Goal: Communication & Community: Answer question/provide support

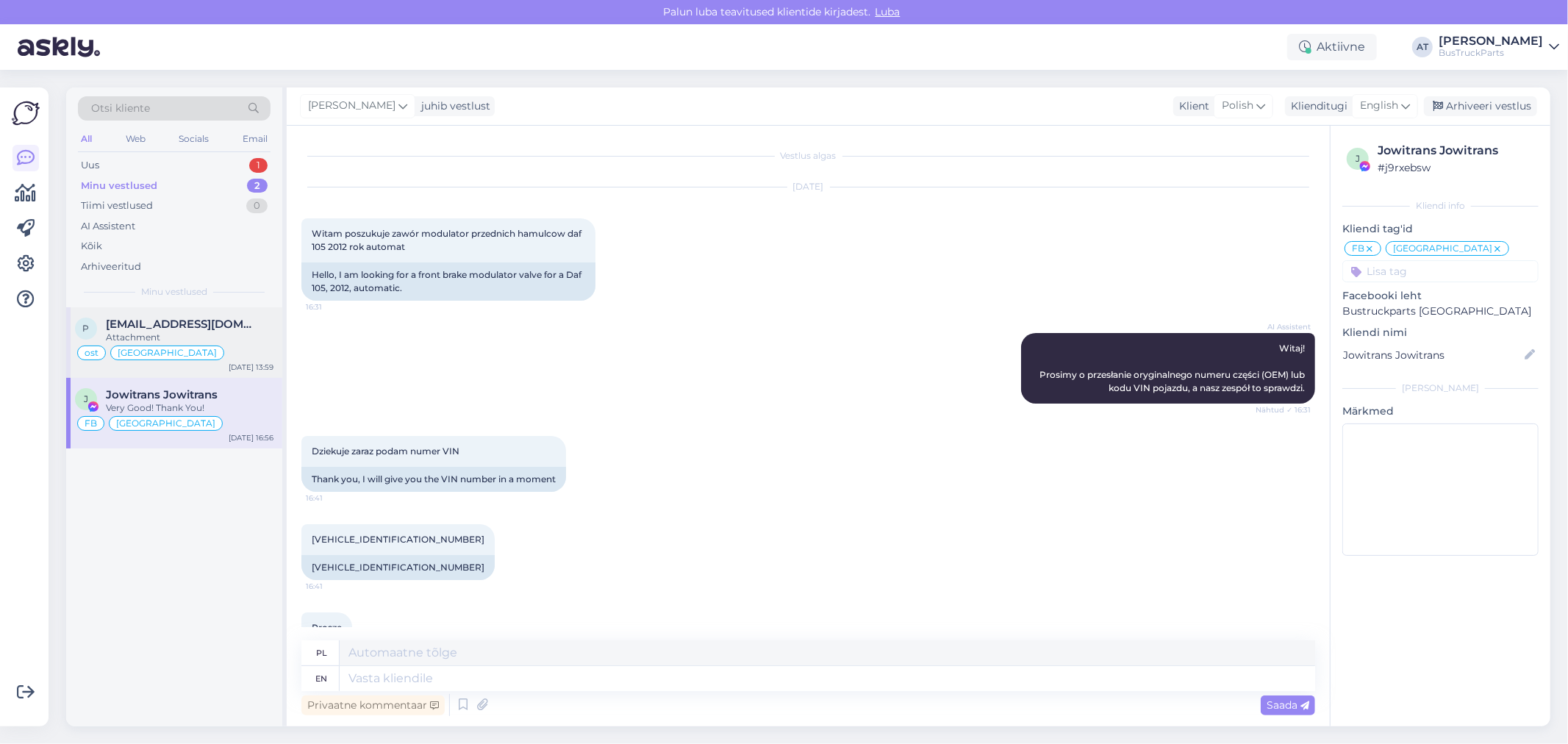
scroll to position [886, 0]
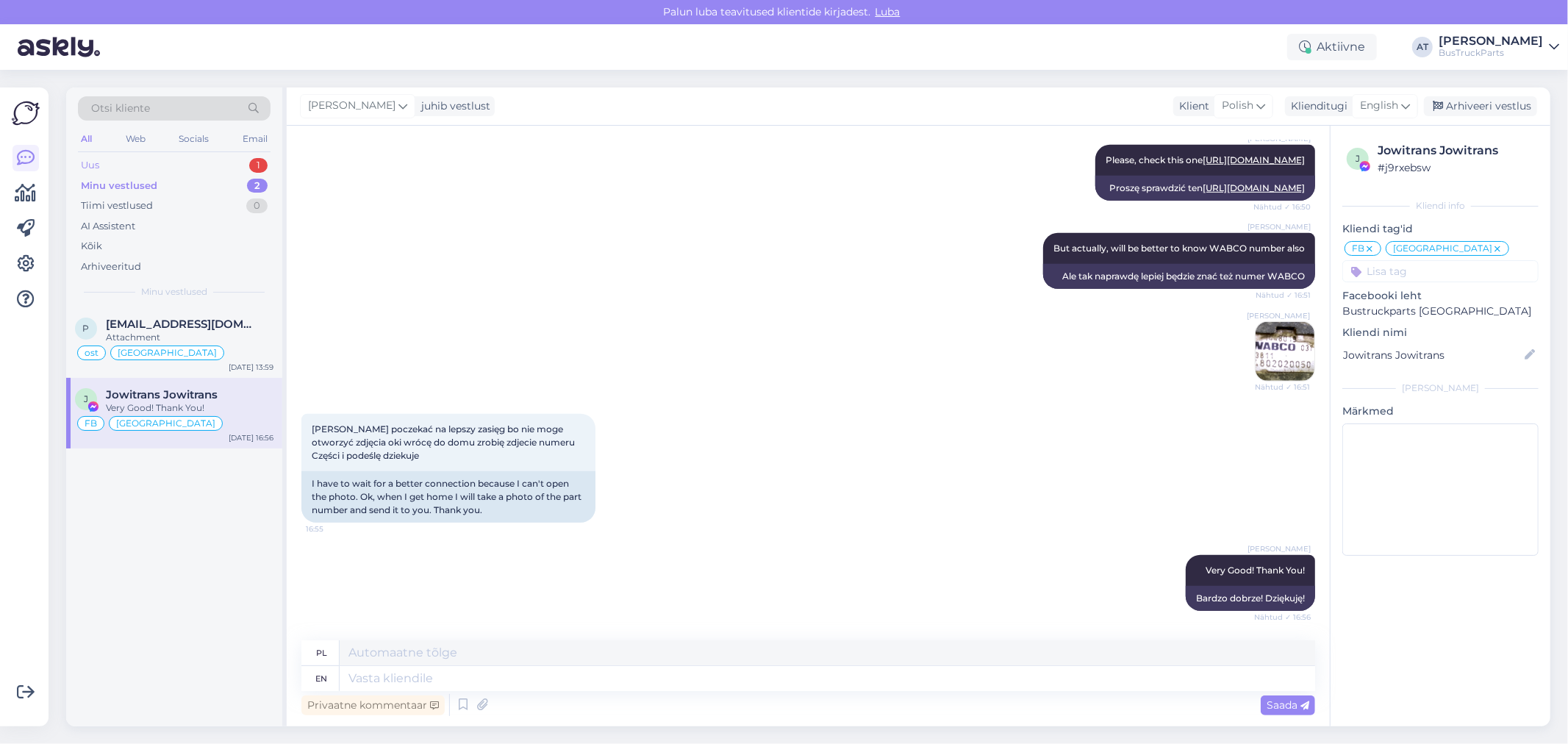
click at [166, 164] on div "Uus 1" at bounding box center [173, 166] width 192 height 21
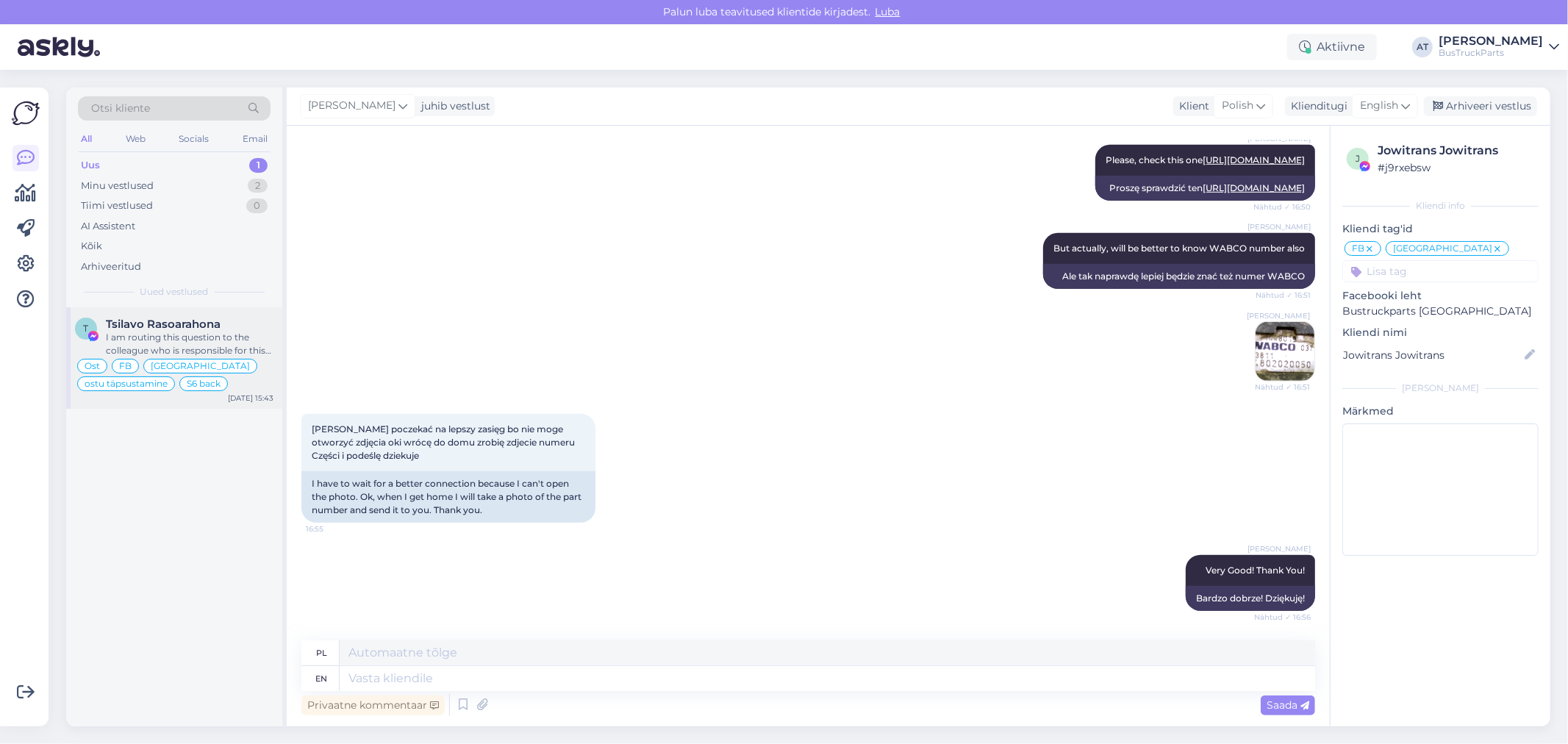
click at [150, 313] on div "T Tsilavo Rasoarahona I am routing this question to the colleague who is respon…" at bounding box center [174, 358] width 216 height 102
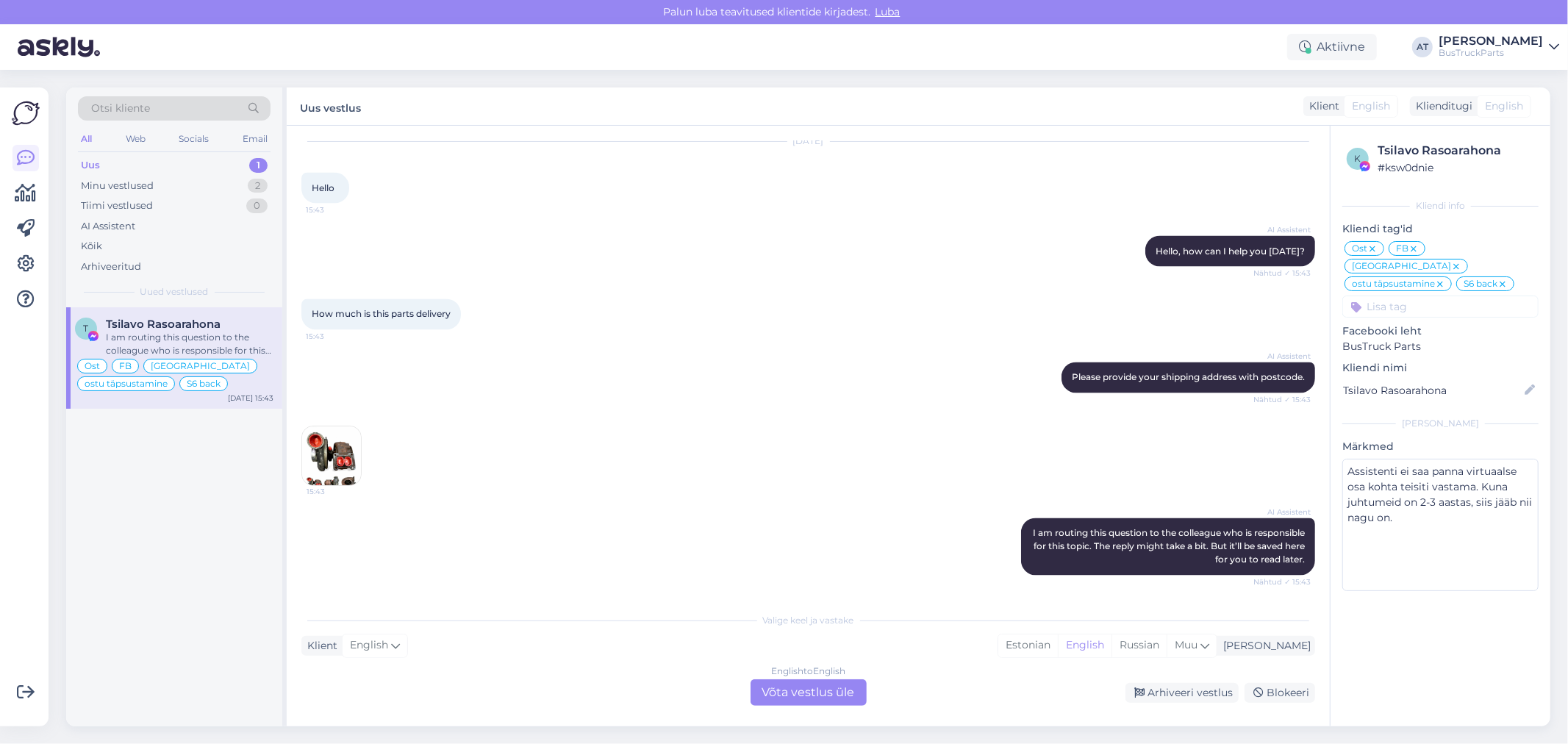
scroll to position [6980, 0]
click at [331, 464] on img at bounding box center [331, 456] width 59 height 59
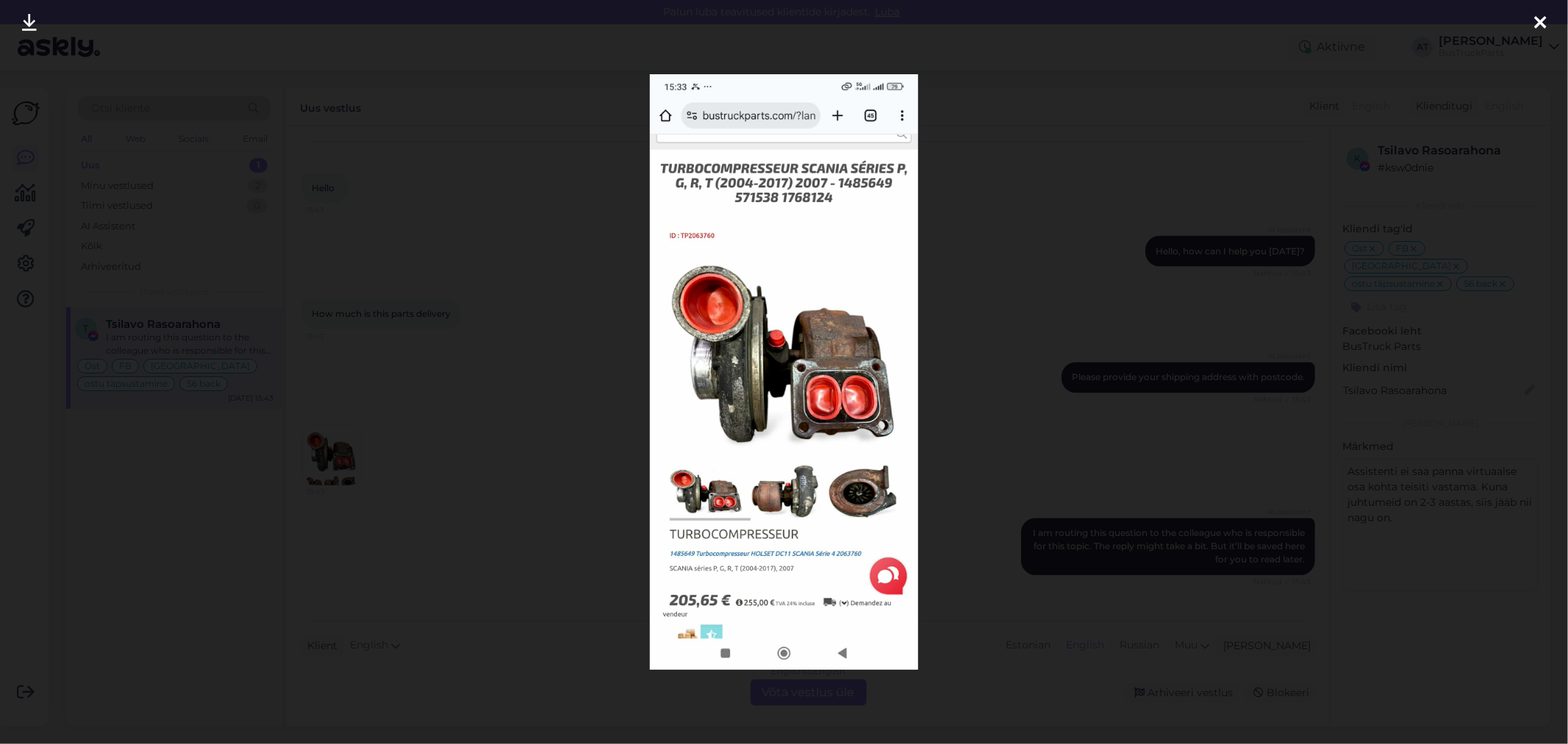
click at [1011, 280] on div at bounding box center [784, 372] width 1568 height 744
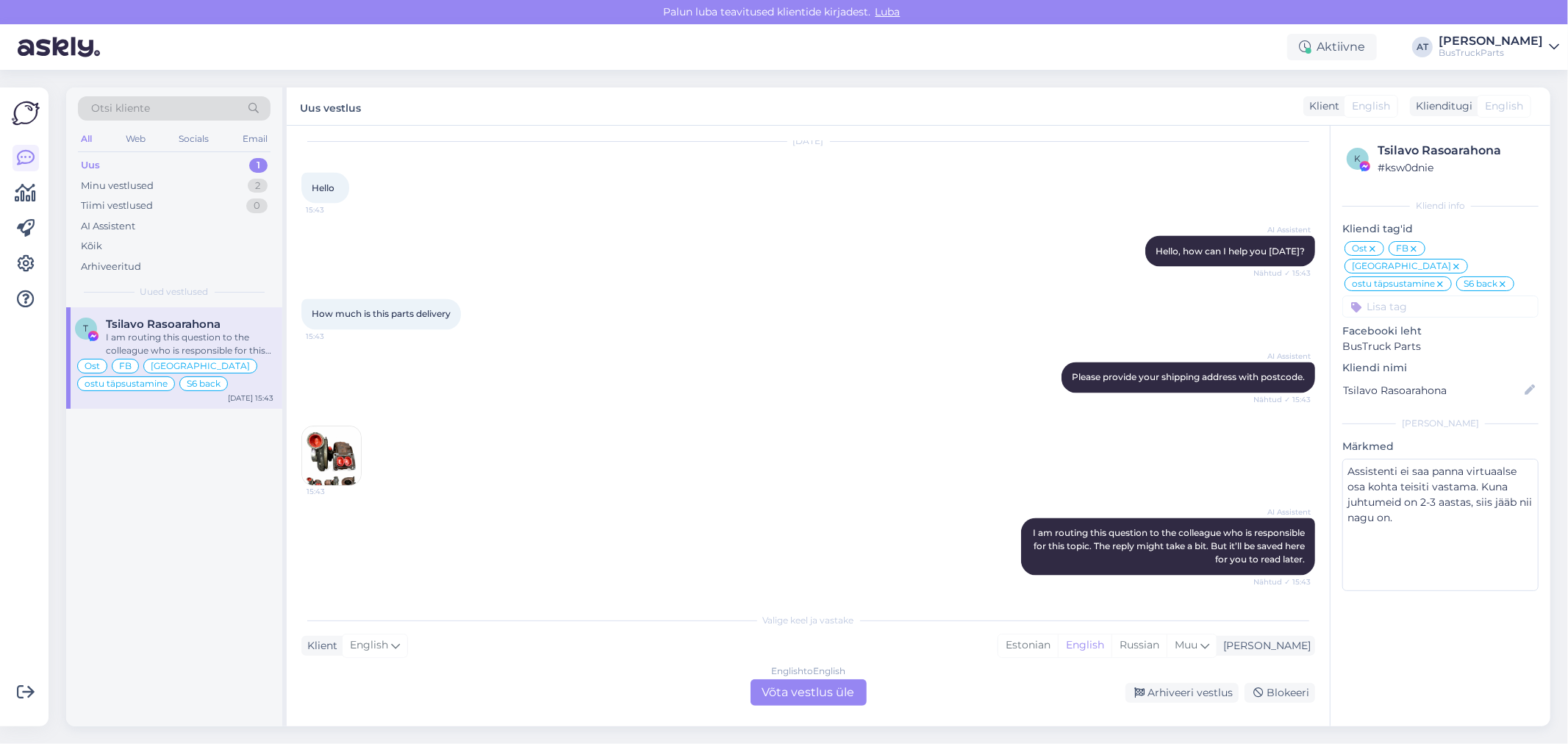
click at [1455, 152] on div "Tsilavo Rasoarahona" at bounding box center [1456, 151] width 157 height 17
copy div "Rasoarahona"
click at [821, 693] on div "English to English Võta vestlus üle" at bounding box center [809, 692] width 116 height 27
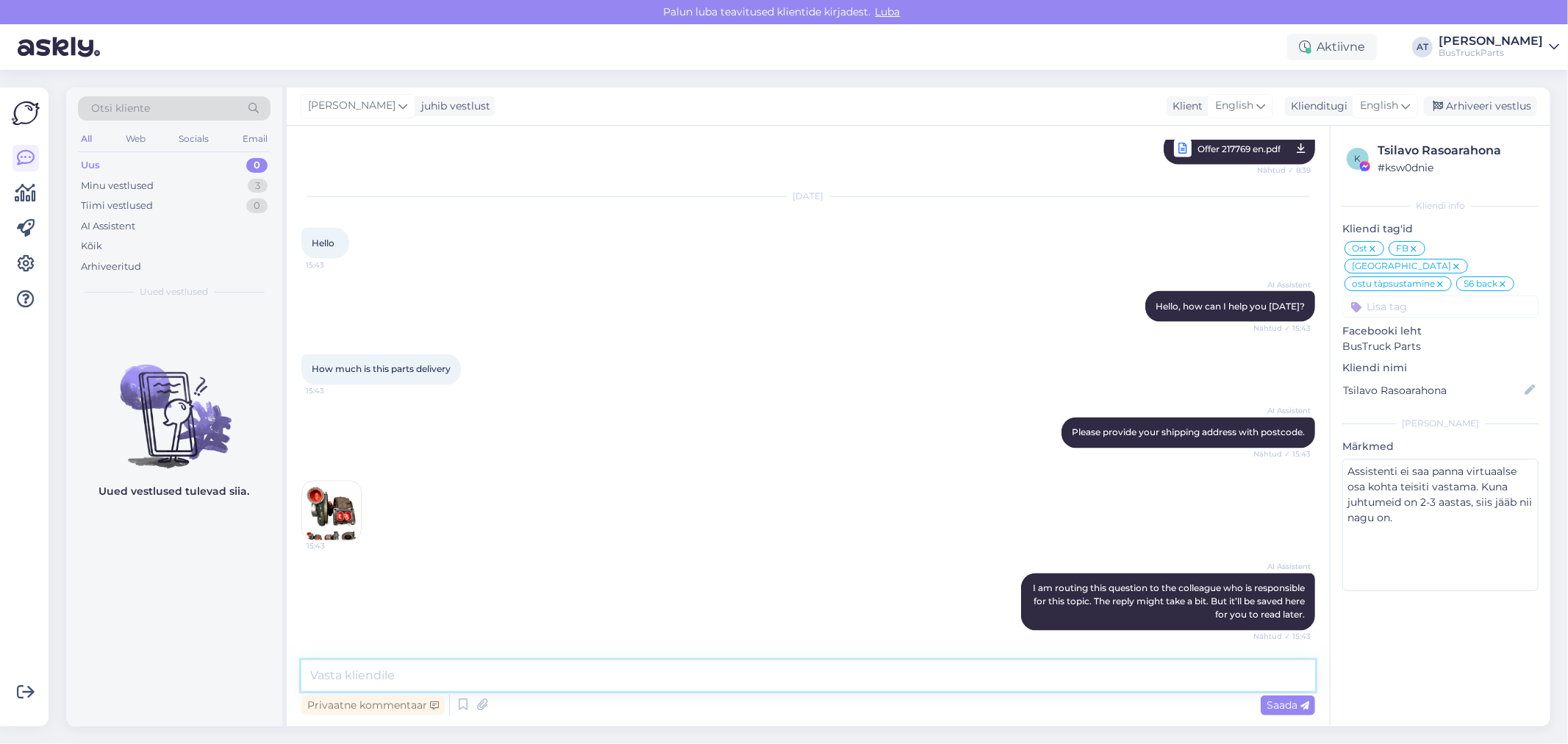
click at [629, 681] on textarea at bounding box center [809, 676] width 1014 height 31
click at [487, 702] on icon at bounding box center [482, 705] width 21 height 22
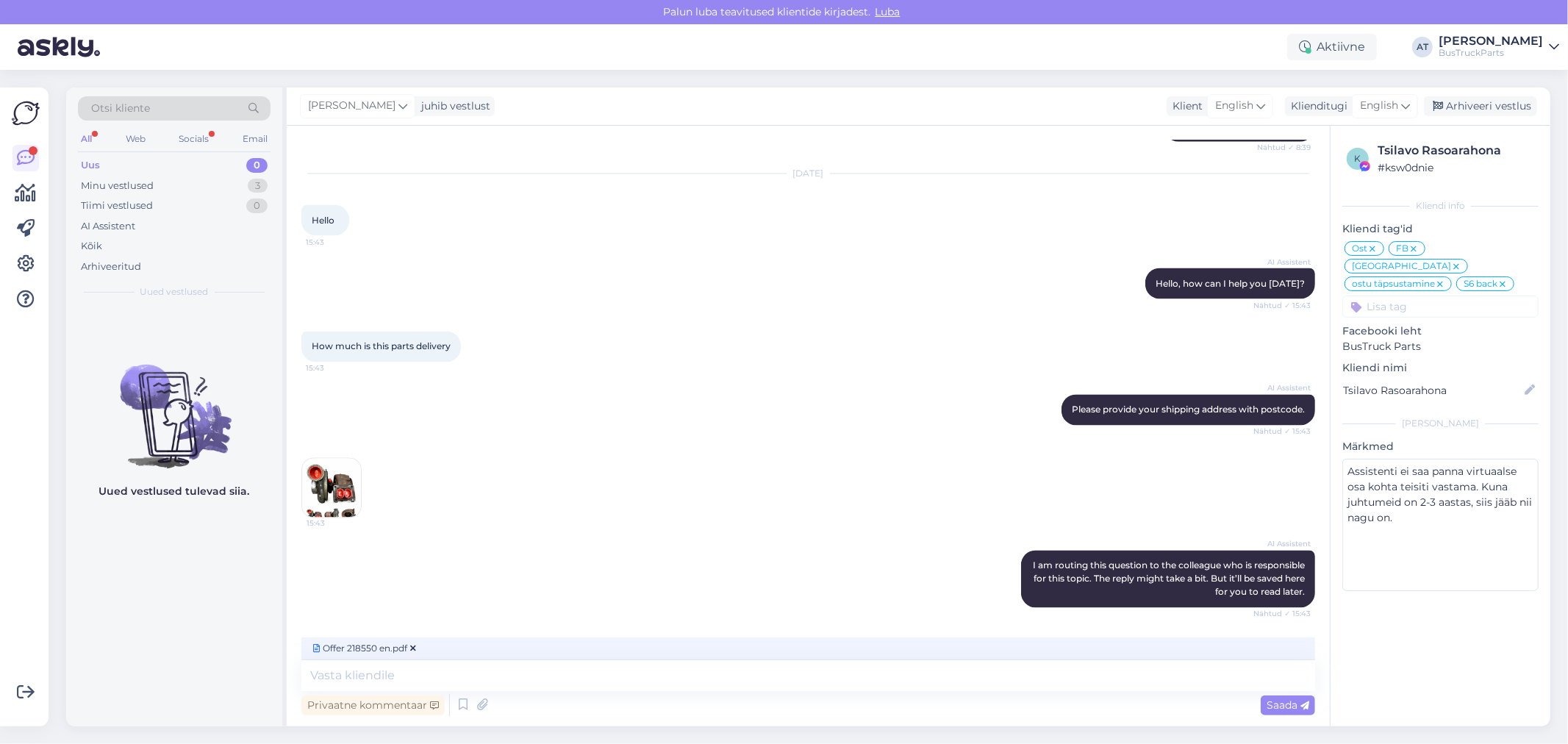
scroll to position [6949, 0]
click at [1295, 703] on span "Saada" at bounding box center [1287, 704] width 42 height 13
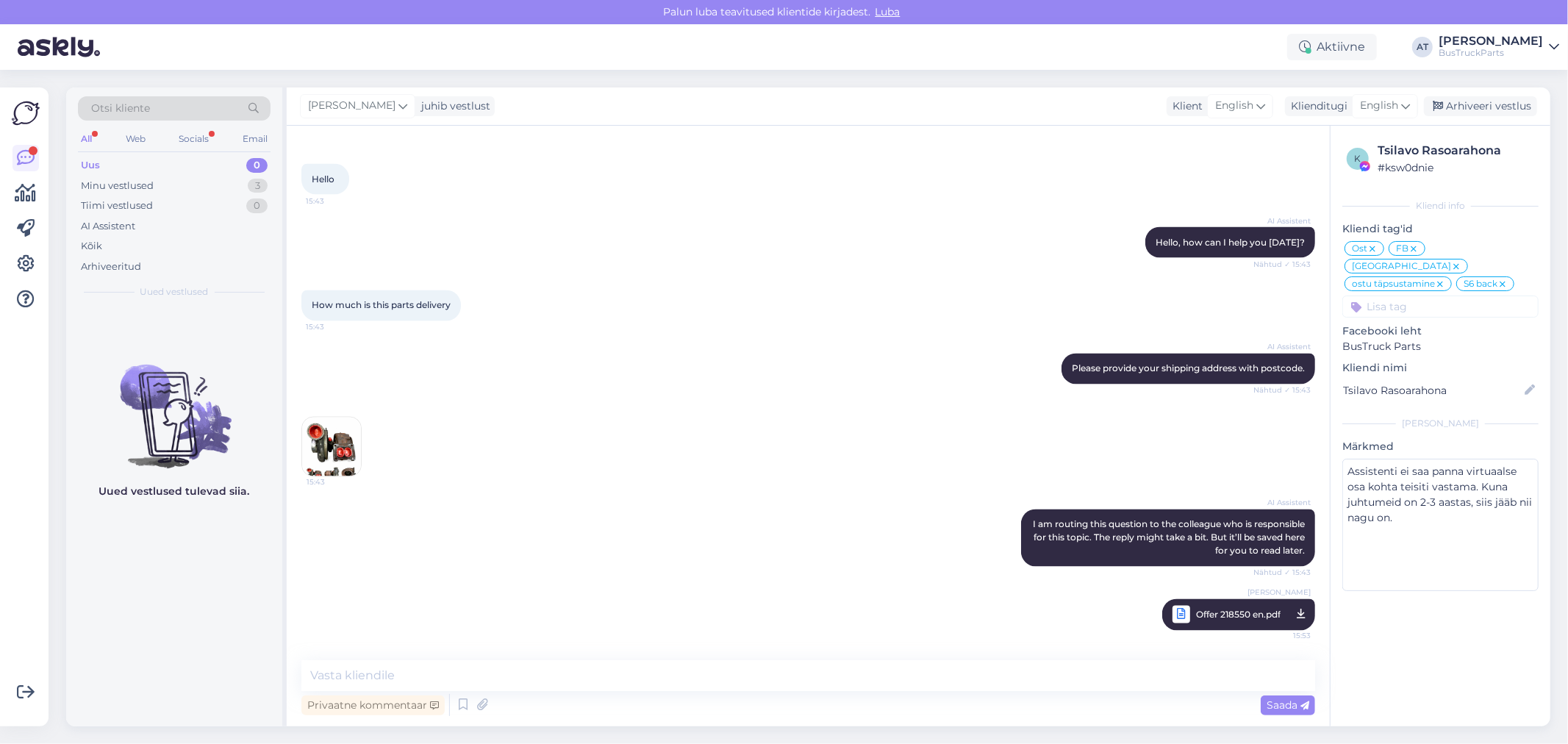
click at [147, 159] on div "Uus 0" at bounding box center [173, 166] width 192 height 21
click at [146, 173] on div "Uus 0" at bounding box center [173, 166] width 192 height 21
click at [143, 188] on div "Minu vestlused" at bounding box center [117, 185] width 72 height 15
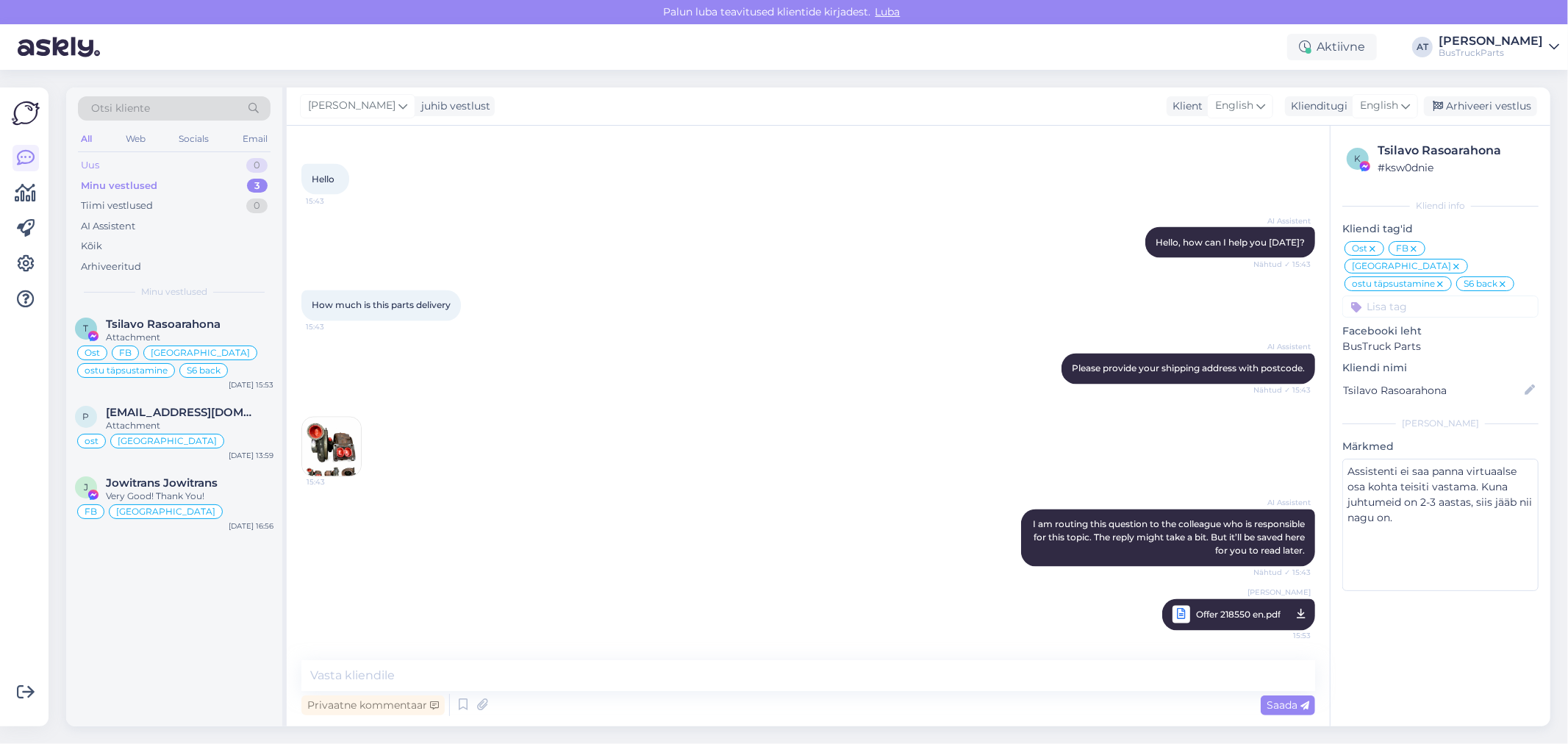
click at [138, 171] on div "Uus 0" at bounding box center [173, 166] width 192 height 21
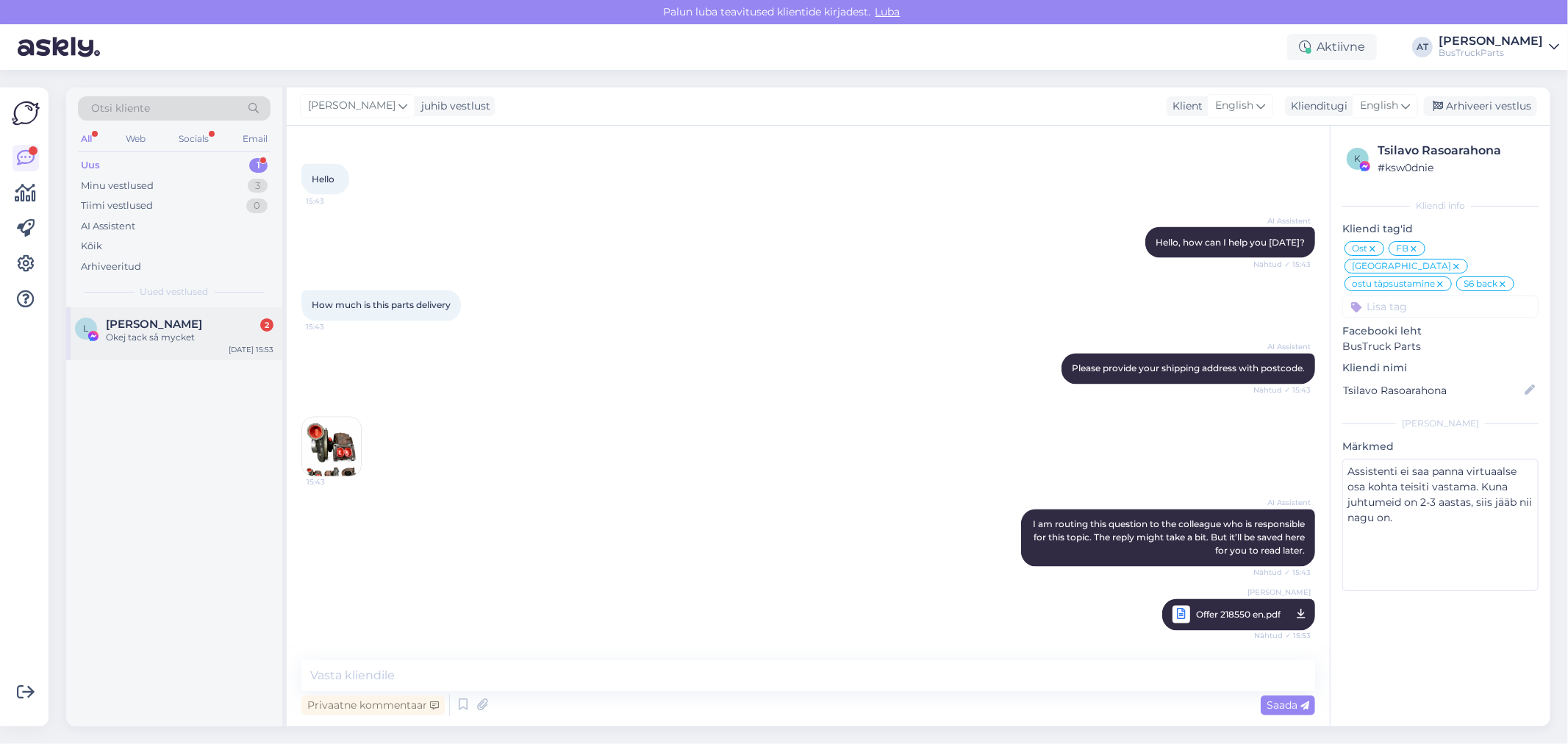
click at [167, 327] on span "[PERSON_NAME]" at bounding box center [154, 323] width 97 height 13
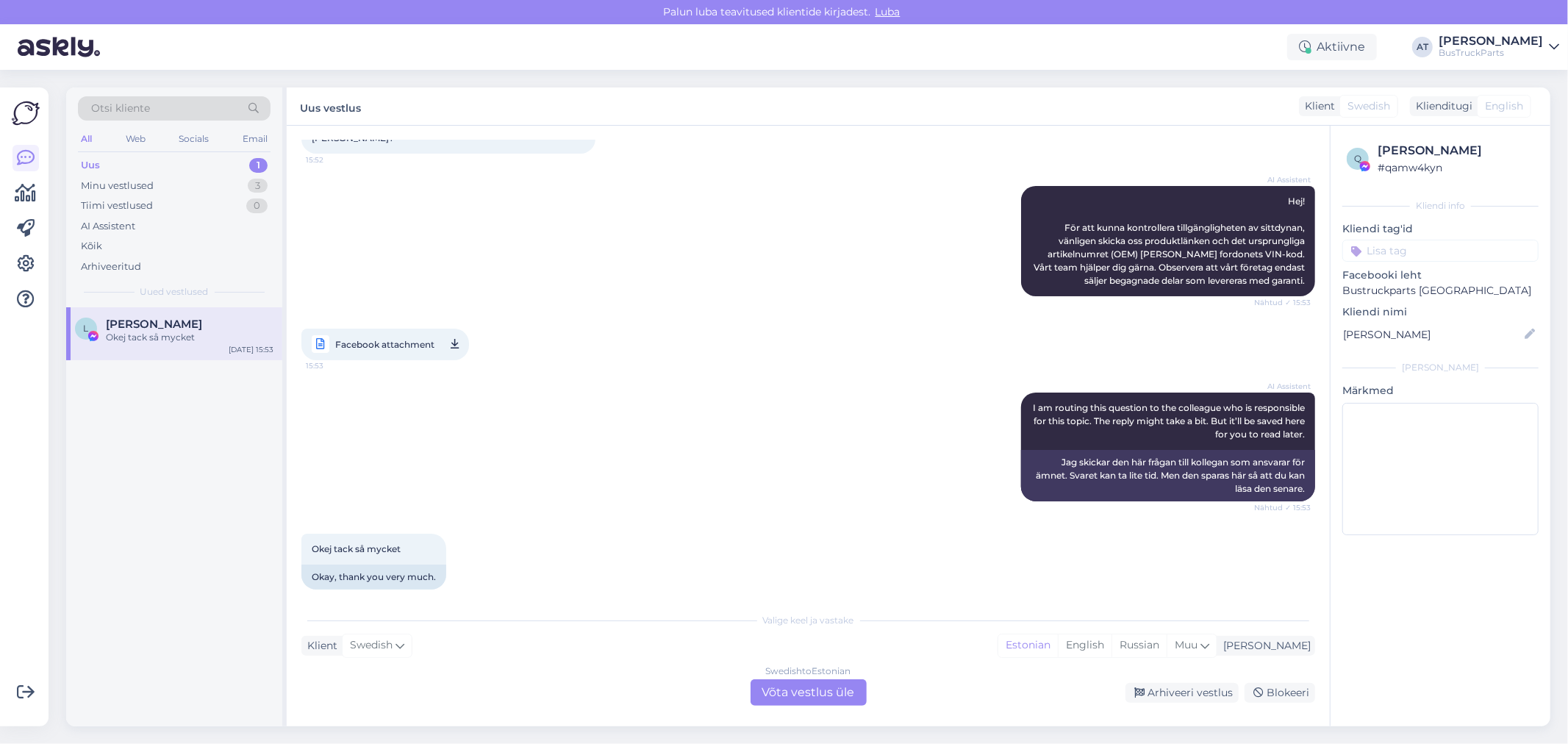
click at [384, 335] on span "Facebook attachment" at bounding box center [384, 344] width 99 height 18
click at [556, 520] on div "Okej tack så mycket 15:54 Okay, thank you very much." at bounding box center [809, 561] width 1014 height 88
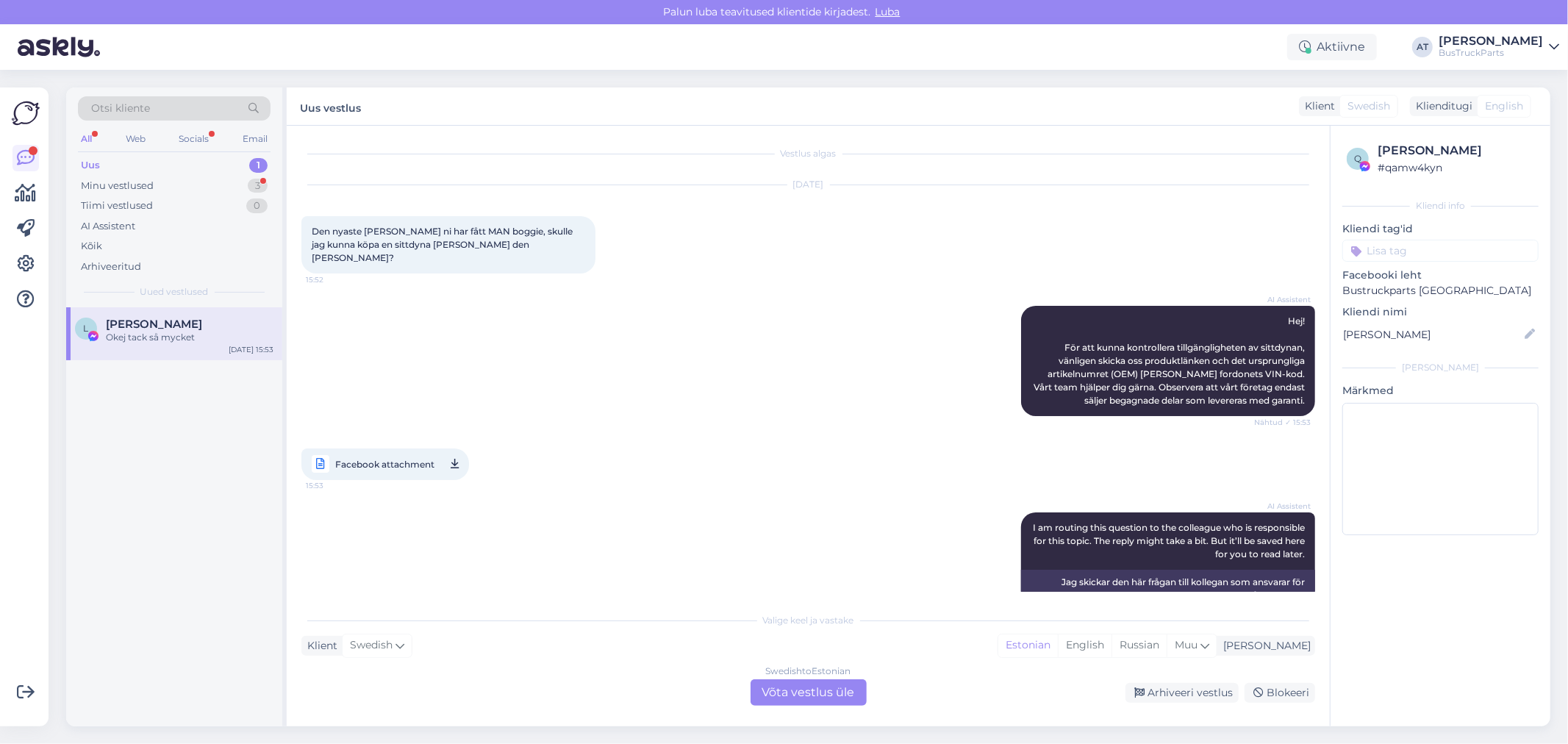
scroll to position [0, 0]
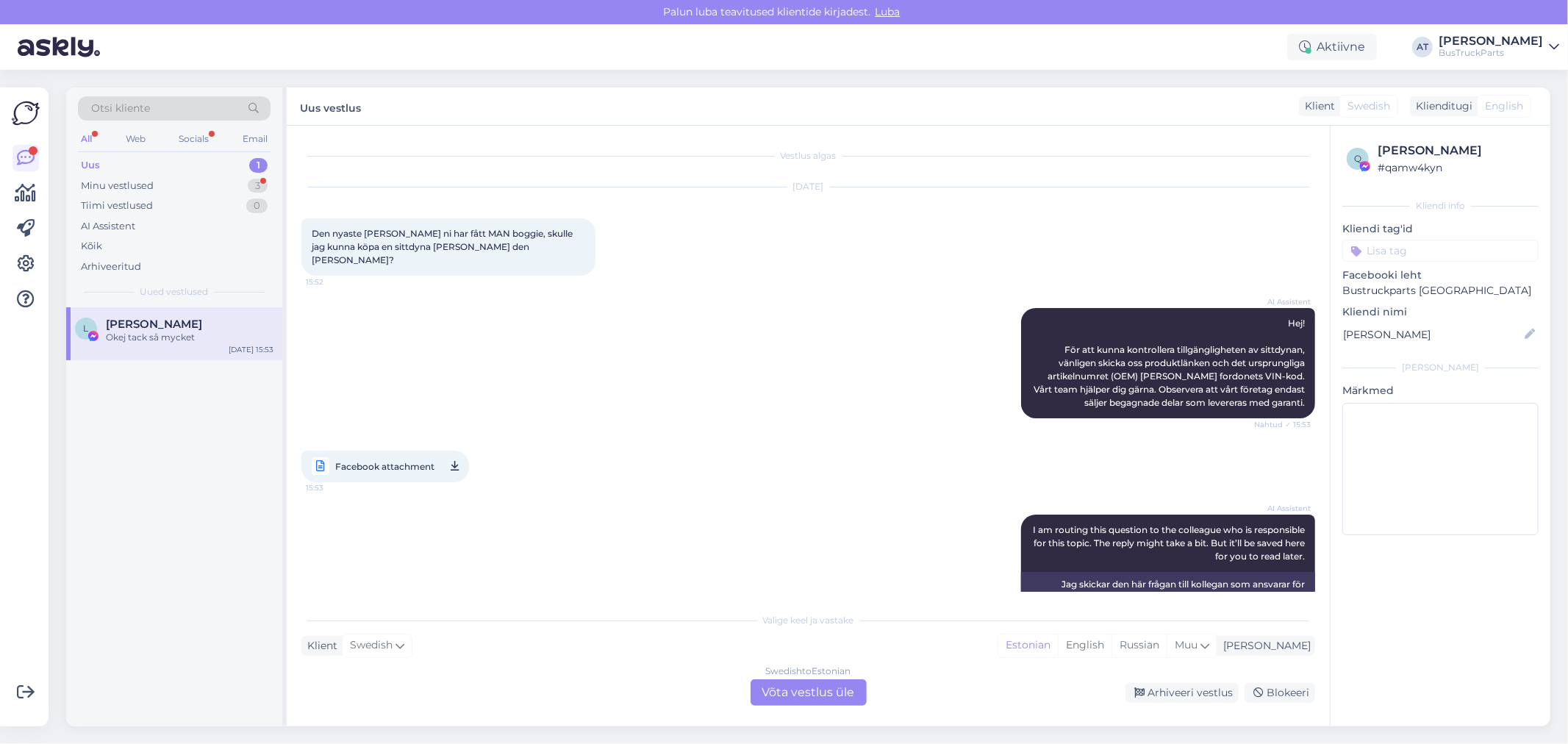
click at [821, 694] on div "Swedish to Estonian Võta vestlus üle" at bounding box center [809, 692] width 116 height 27
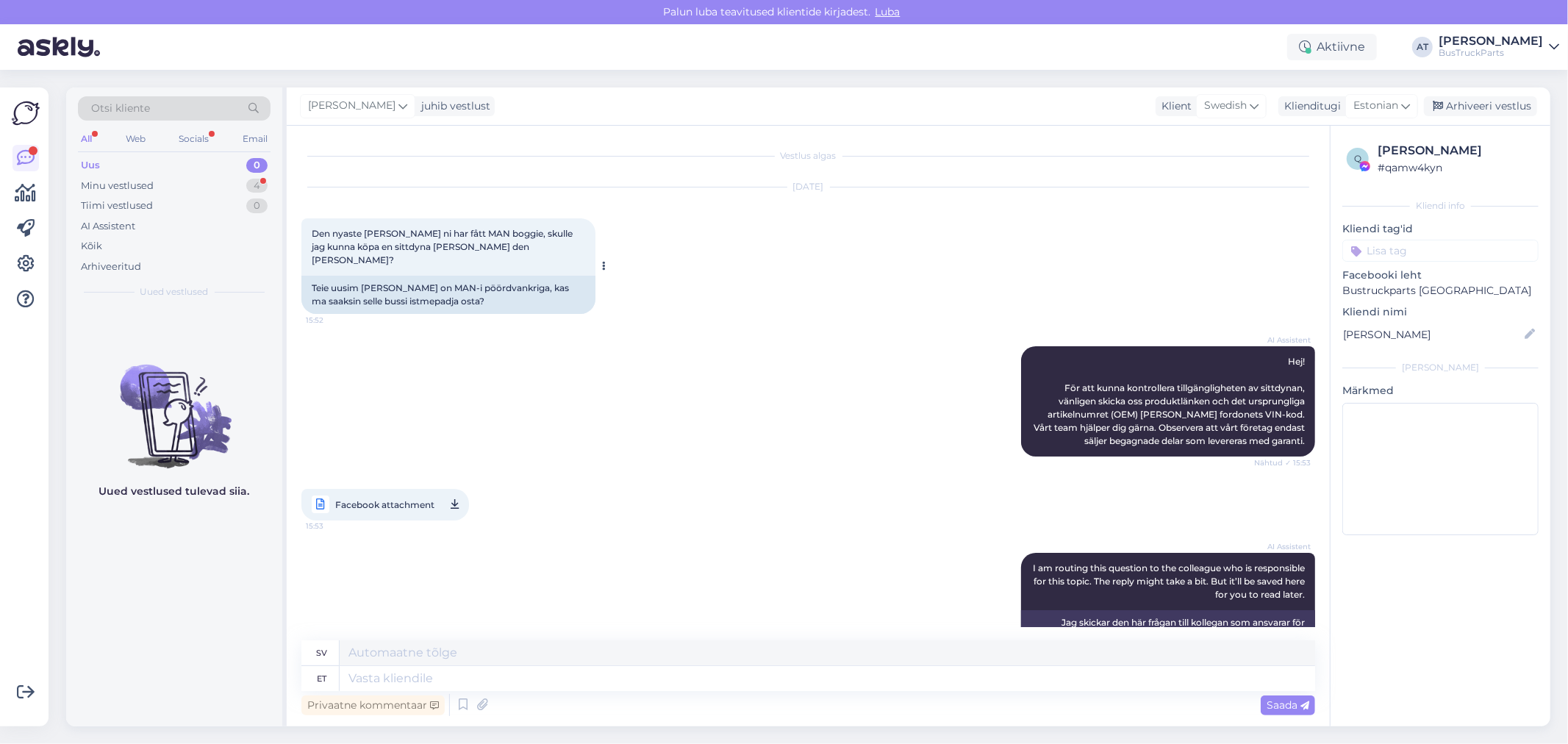
click at [519, 297] on div "Teie uusim [PERSON_NAME] on MAN-i pöördvankriga, kas ma saaksin selle bussi ist…" at bounding box center [448, 295] width 294 height 38
click at [516, 291] on div "Teie uusim [PERSON_NAME] on MAN-i pöördvankriga, kas ma saaksin selle bussi ist…" at bounding box center [448, 295] width 294 height 38
drag, startPoint x: 466, startPoint y: 282, endPoint x: 290, endPoint y: 274, distance: 176.2
click at [290, 274] on div "Vestlus algas [DATE] Den nyaste [PERSON_NAME] ni har fått MAN boggie, skulle ja…" at bounding box center [809, 426] width 1043 height 601
copy div "Teie uusim [PERSON_NAME] on MAN-i pöördvankriga, kas ma saaksin selle bussi ist…"
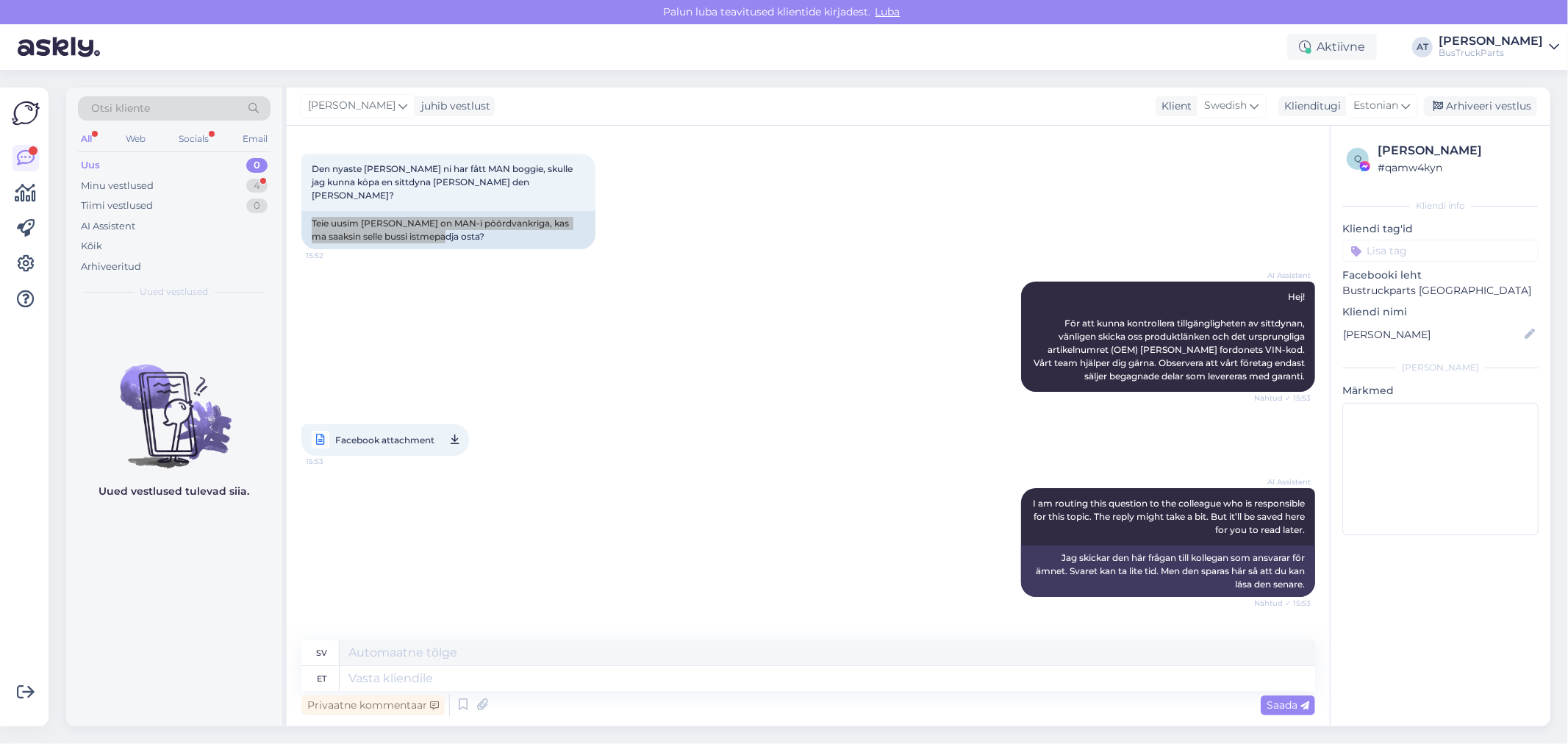
scroll to position [125, 0]
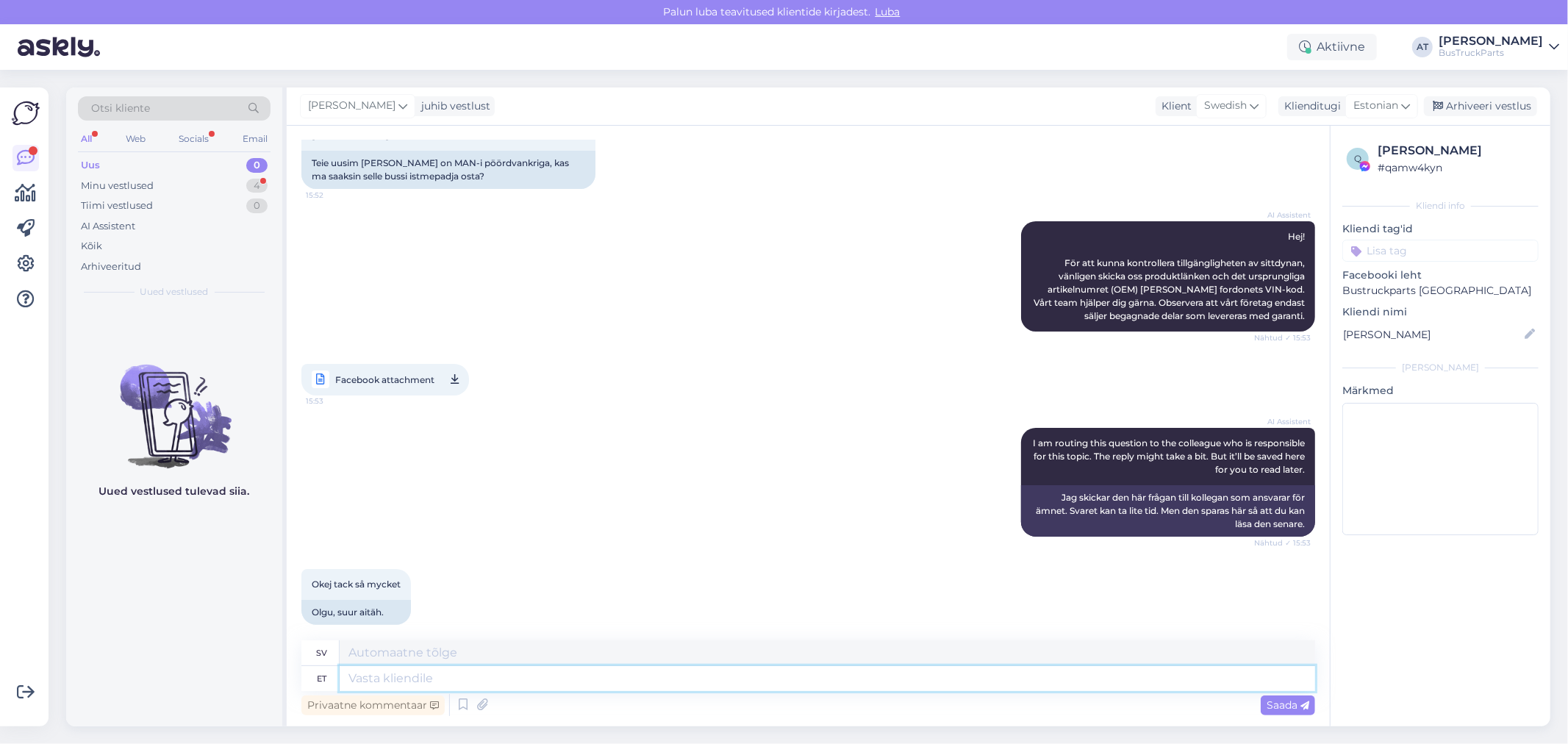
click at [490, 682] on textarea at bounding box center [828, 678] width 976 height 25
click at [398, 162] on div "Teie uusim [PERSON_NAME] on MAN-i pöördvankriga, kas ma saaksin selle bussi ist…" at bounding box center [448, 170] width 294 height 38
copy div "istmepadja"
click at [462, 688] on textarea at bounding box center [828, 678] width 976 height 25
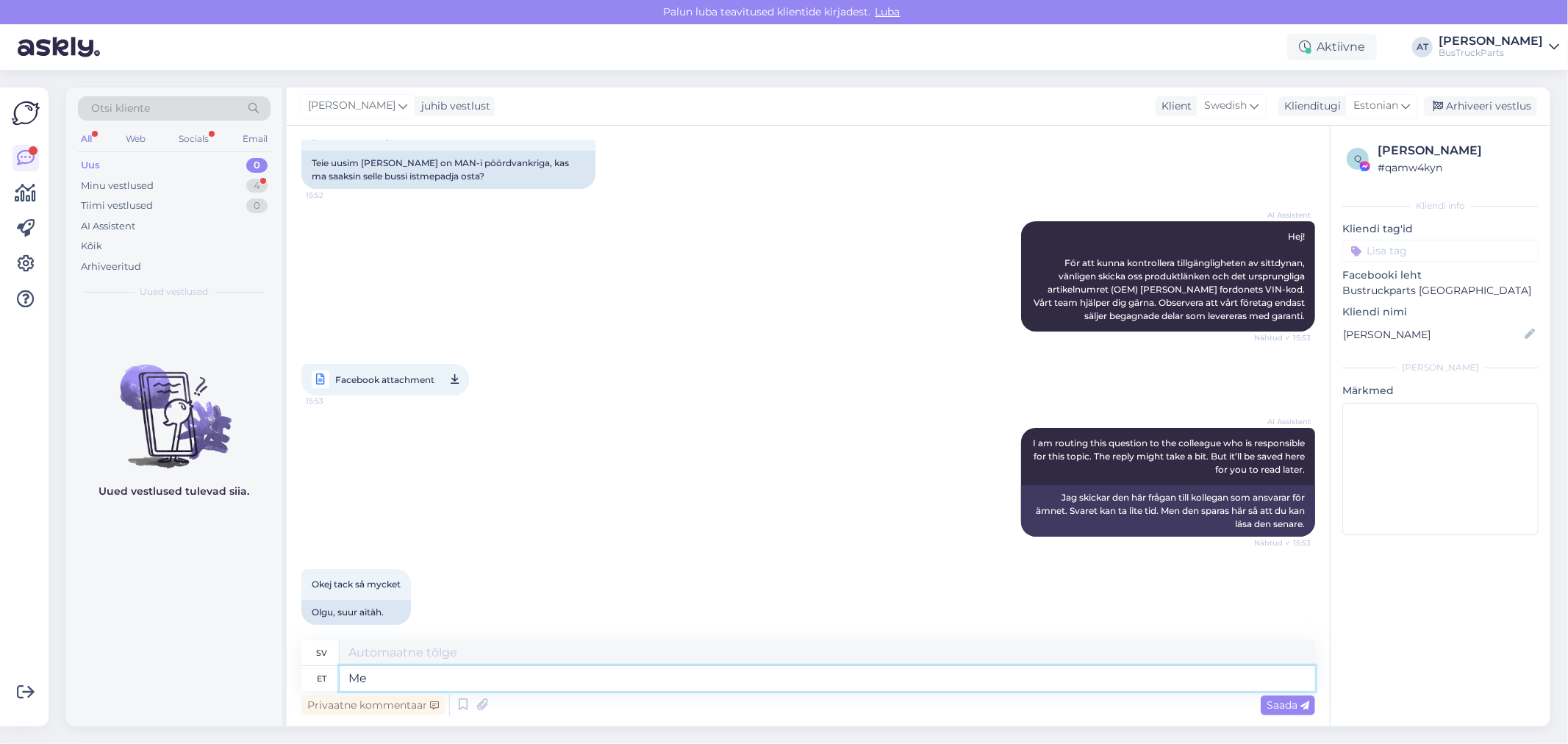
type textarea "Me e"
type textarea "Vi"
type textarea "Me ei"
type textarea "Vi gör inte"
paste textarea "istmepadja"
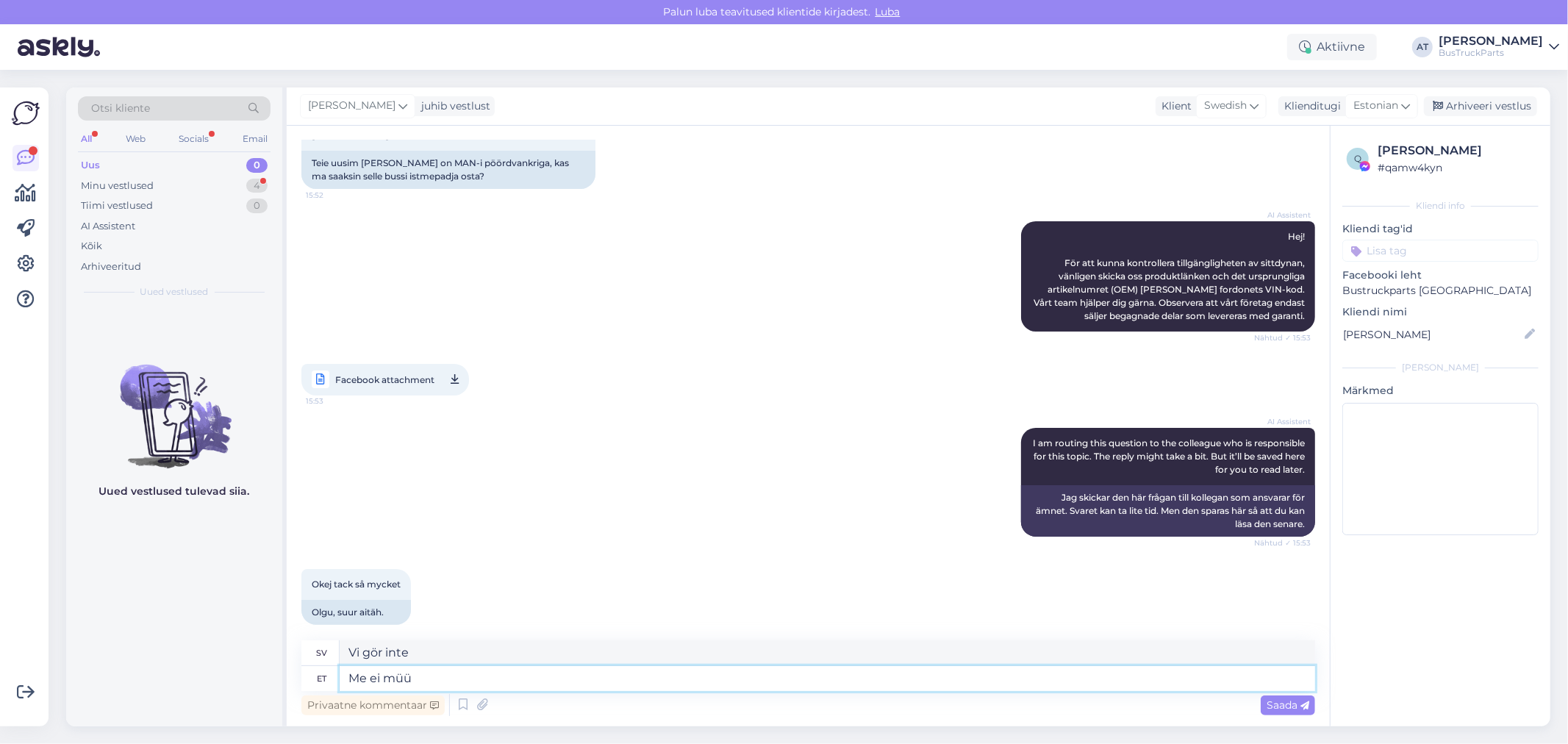
type textarea "Me ei müü istmepadja"
type textarea "Vi säljer inte sittdynor."
type textarea "Me ei müü istmepadjad eraldi."
type textarea "Vi säljer inte sittdynor separat."
type textarea "Me ei müü istmepadjad eraldi."
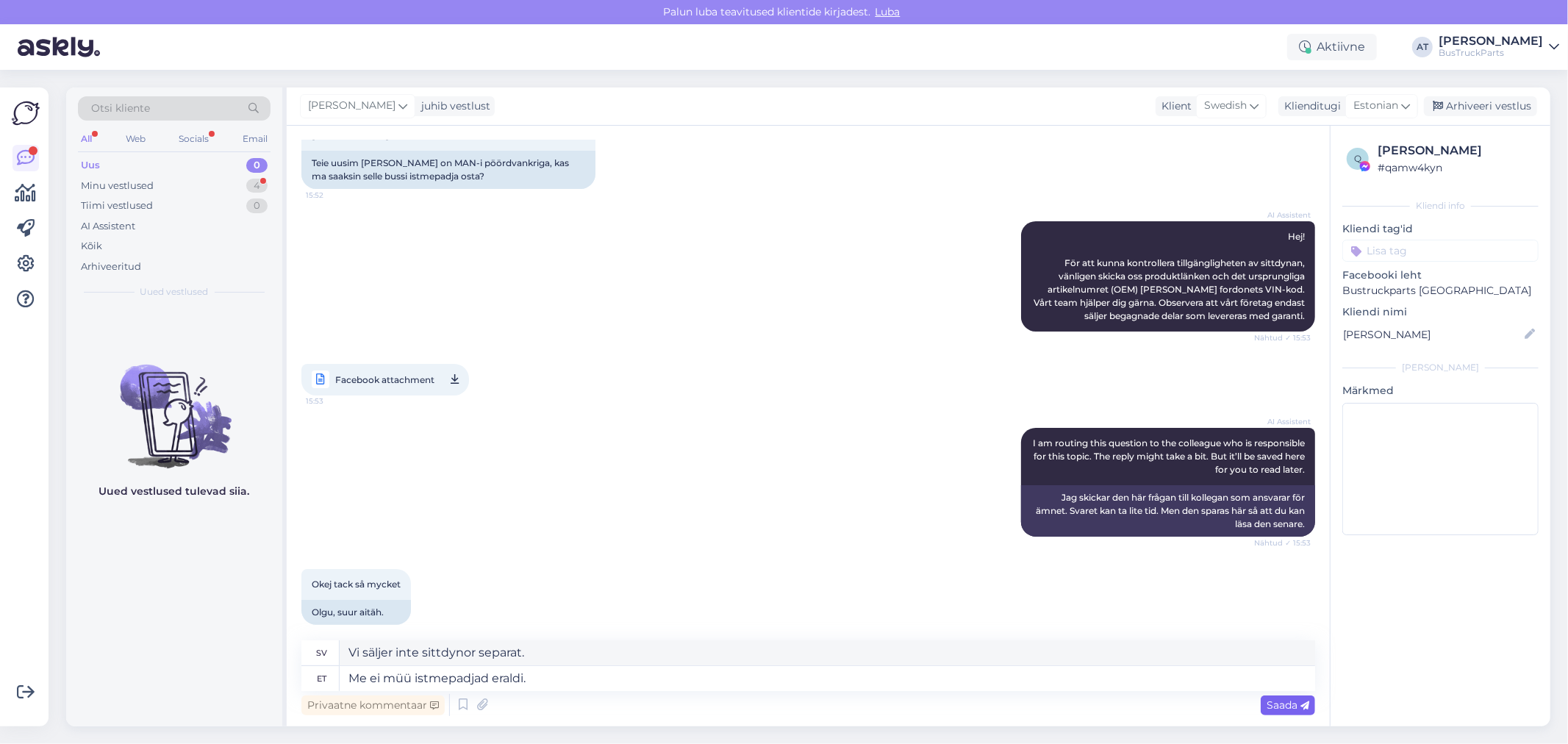
click at [1290, 700] on span "Saada" at bounding box center [1287, 704] width 42 height 13
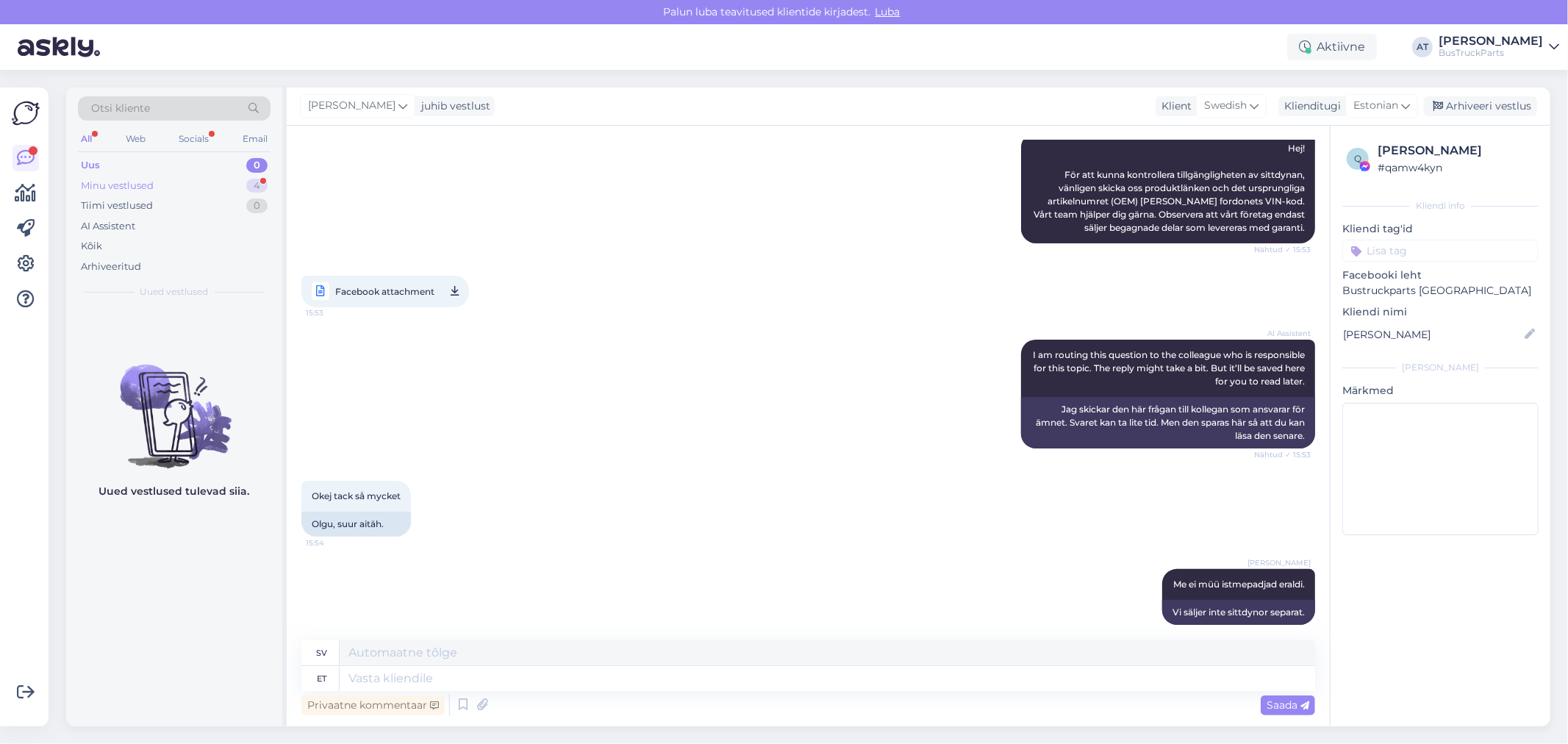
click at [147, 192] on div "Minu vestlused" at bounding box center [117, 185] width 72 height 15
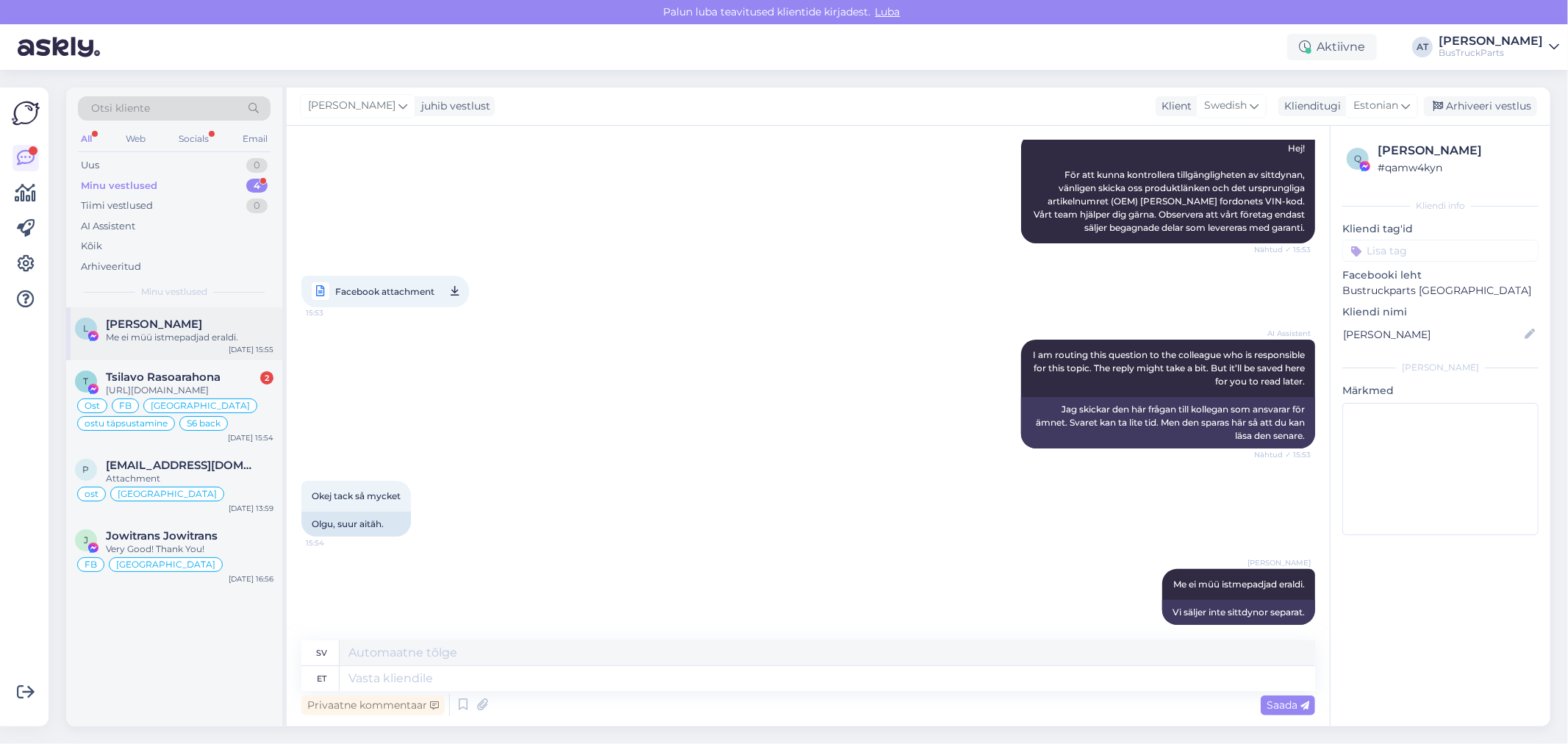
click at [167, 359] on div "L [PERSON_NAME] Me ei müü istmepadjad eraldi. [DATE] 15:55" at bounding box center [174, 333] width 216 height 53
click at [172, 385] on div "[URL][DOMAIN_NAME]" at bounding box center [190, 390] width 167 height 13
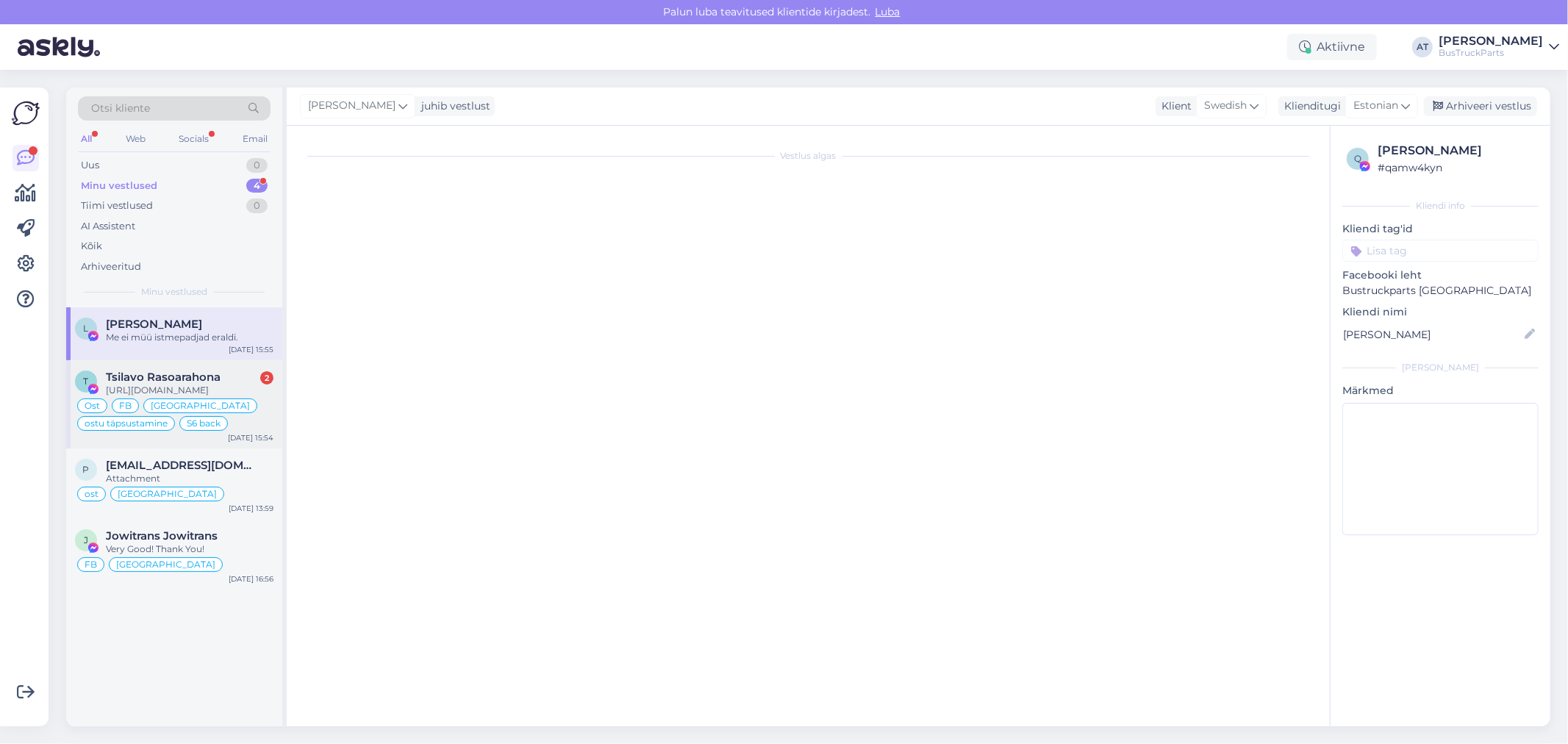
scroll to position [6974, 0]
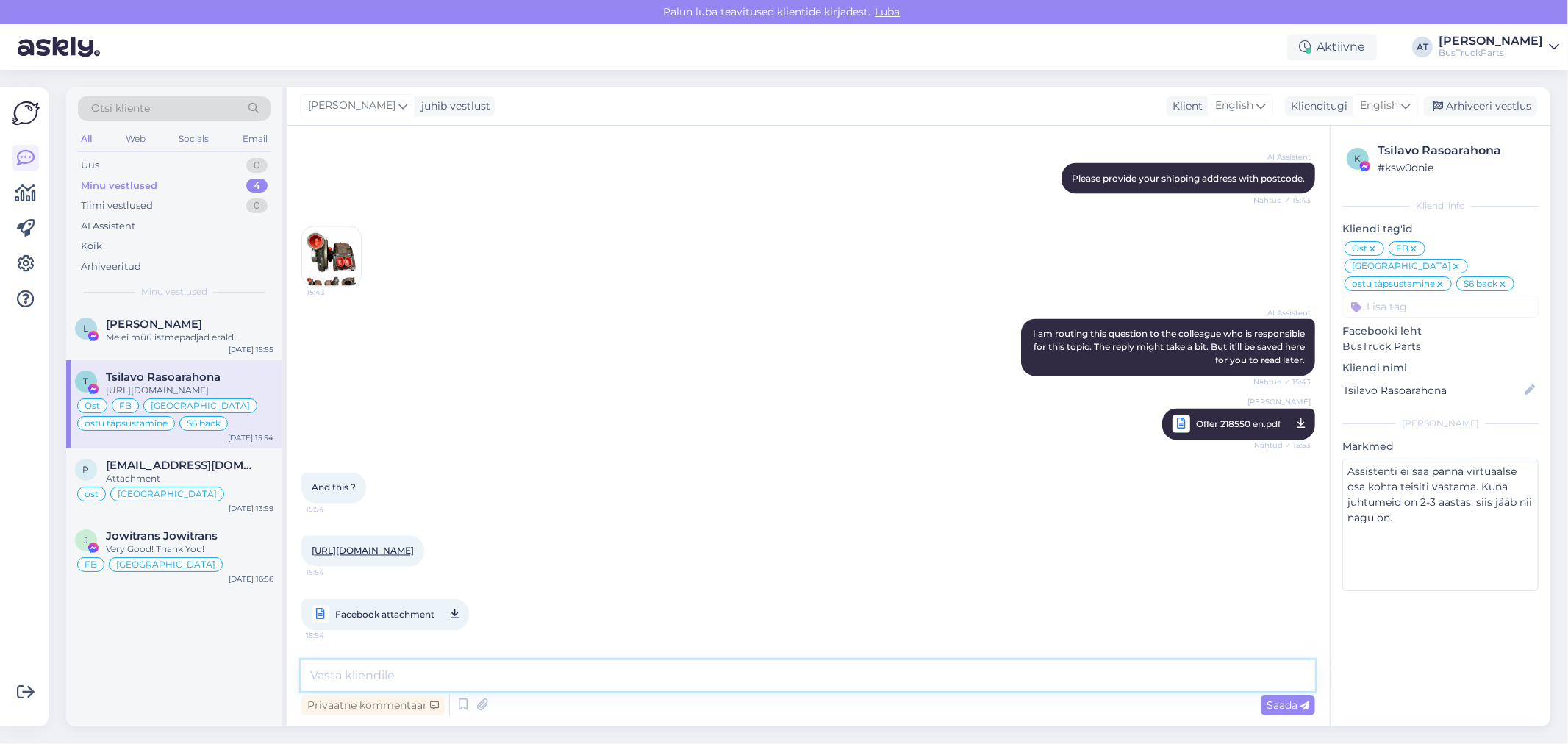
click at [537, 669] on textarea at bounding box center [809, 676] width 1014 height 31
type textarea "You want offers separately=?"
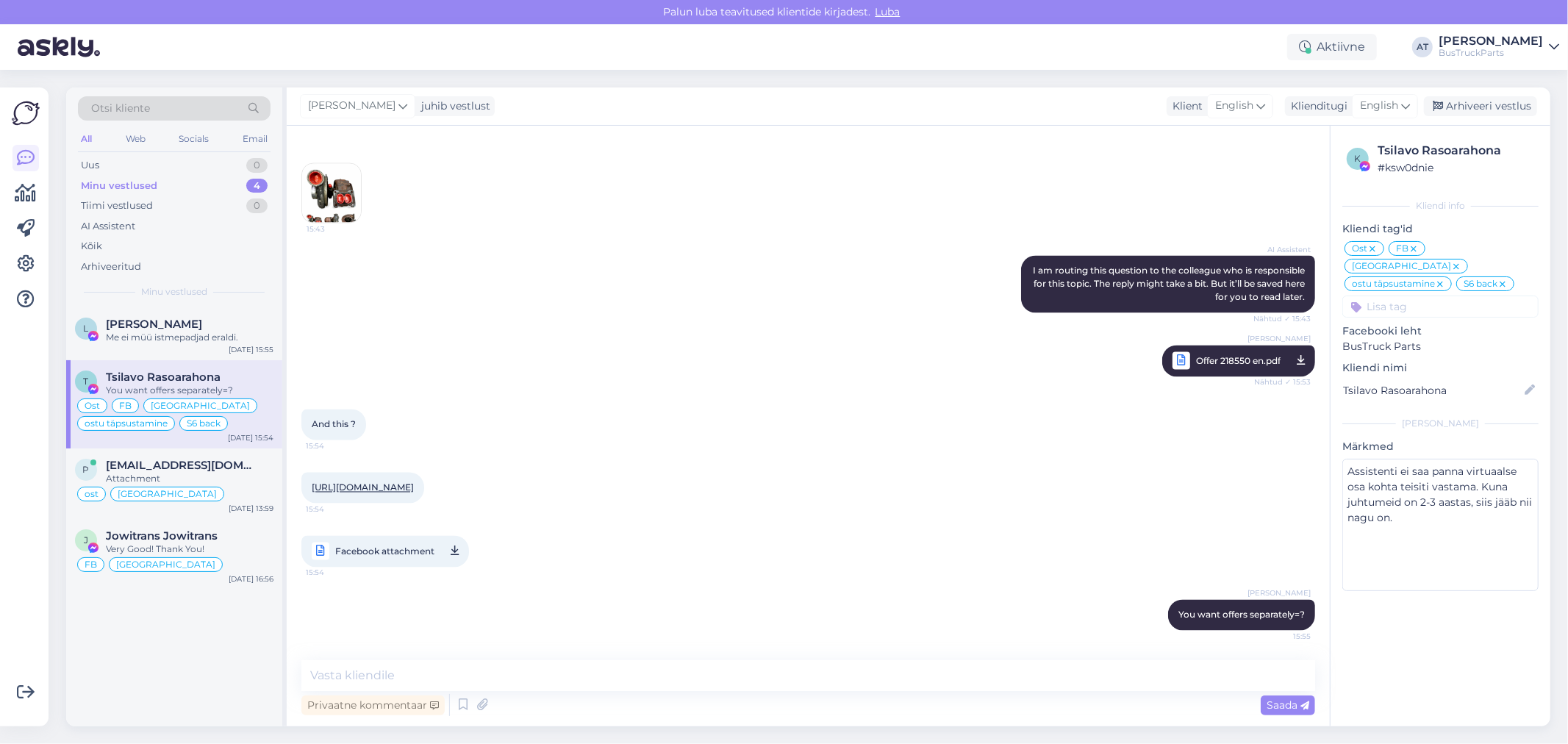
drag, startPoint x: 578, startPoint y: 487, endPoint x: 561, endPoint y: 483, distance: 17.5
click at [424, 483] on div "[URL][DOMAIN_NAME] 15:54" at bounding box center [363, 488] width 122 height 31
click at [414, 485] on link "[URL][DOMAIN_NAME]" at bounding box center [363, 487] width 103 height 11
click at [616, 663] on textarea at bounding box center [809, 676] width 1014 height 31
type textarea "And how much pcs do YOu need?"
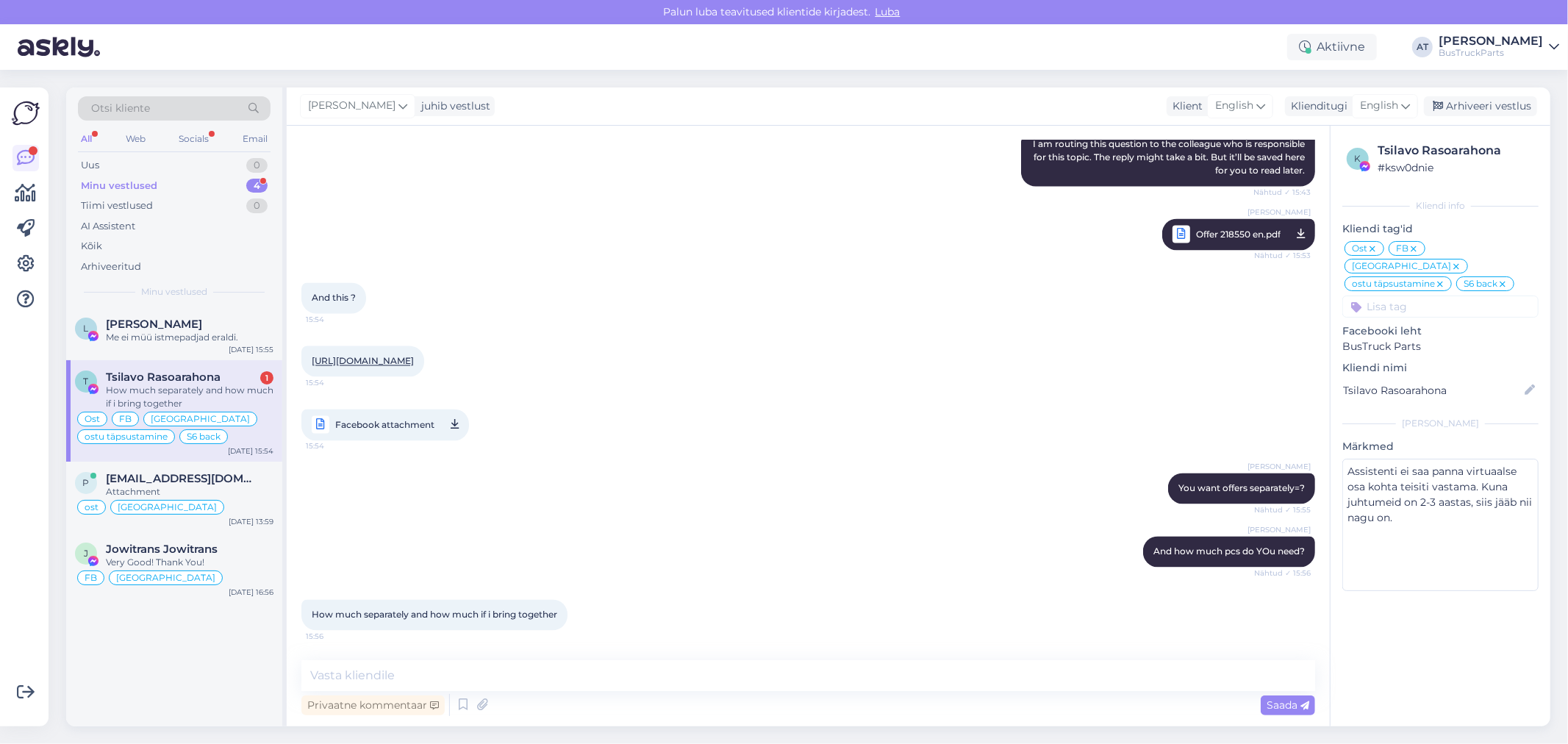
scroll to position [7163, 0]
click at [600, 482] on div "[PERSON_NAME] You want offers separately=? Nähtud ✓ 15:55" at bounding box center [809, 488] width 1014 height 63
click at [471, 622] on div "How much separately and how much if i bring together 15:56" at bounding box center [434, 616] width 266 height 31
click at [469, 614] on span "How much separately and how much if i bring together" at bounding box center [434, 615] width 246 height 11
drag, startPoint x: 472, startPoint y: 614, endPoint x: 622, endPoint y: 617, distance: 150.0
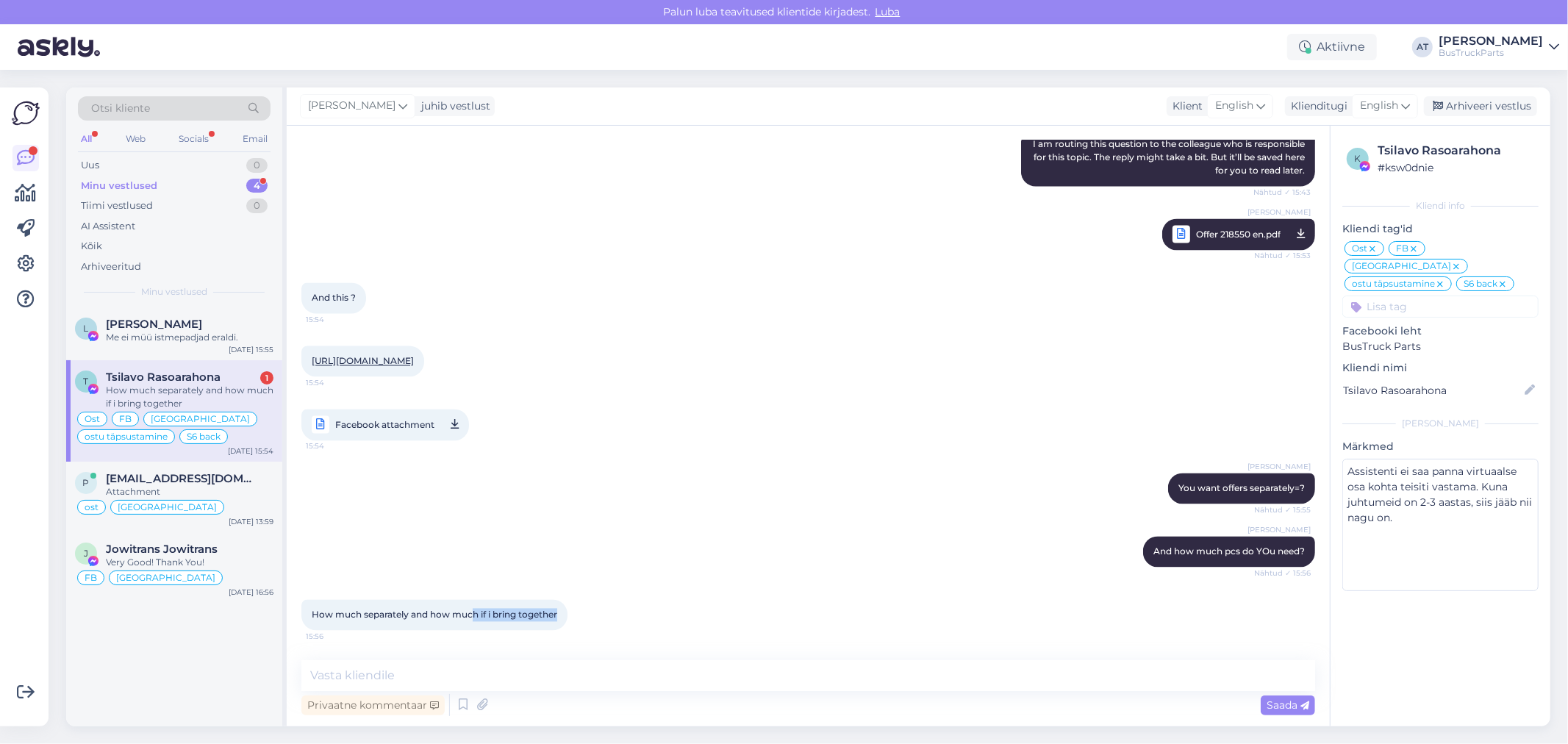
click at [622, 617] on div "How much separately and how much if i bring together 15:56" at bounding box center [809, 615] width 1014 height 63
click at [654, 641] on div "How much separately and how much if i bring together 15:56" at bounding box center [809, 615] width 1014 height 63
click at [500, 614] on span "How much separately and how much if i bring together" at bounding box center [434, 615] width 246 height 11
click at [522, 681] on textarea at bounding box center [809, 676] width 1014 height 31
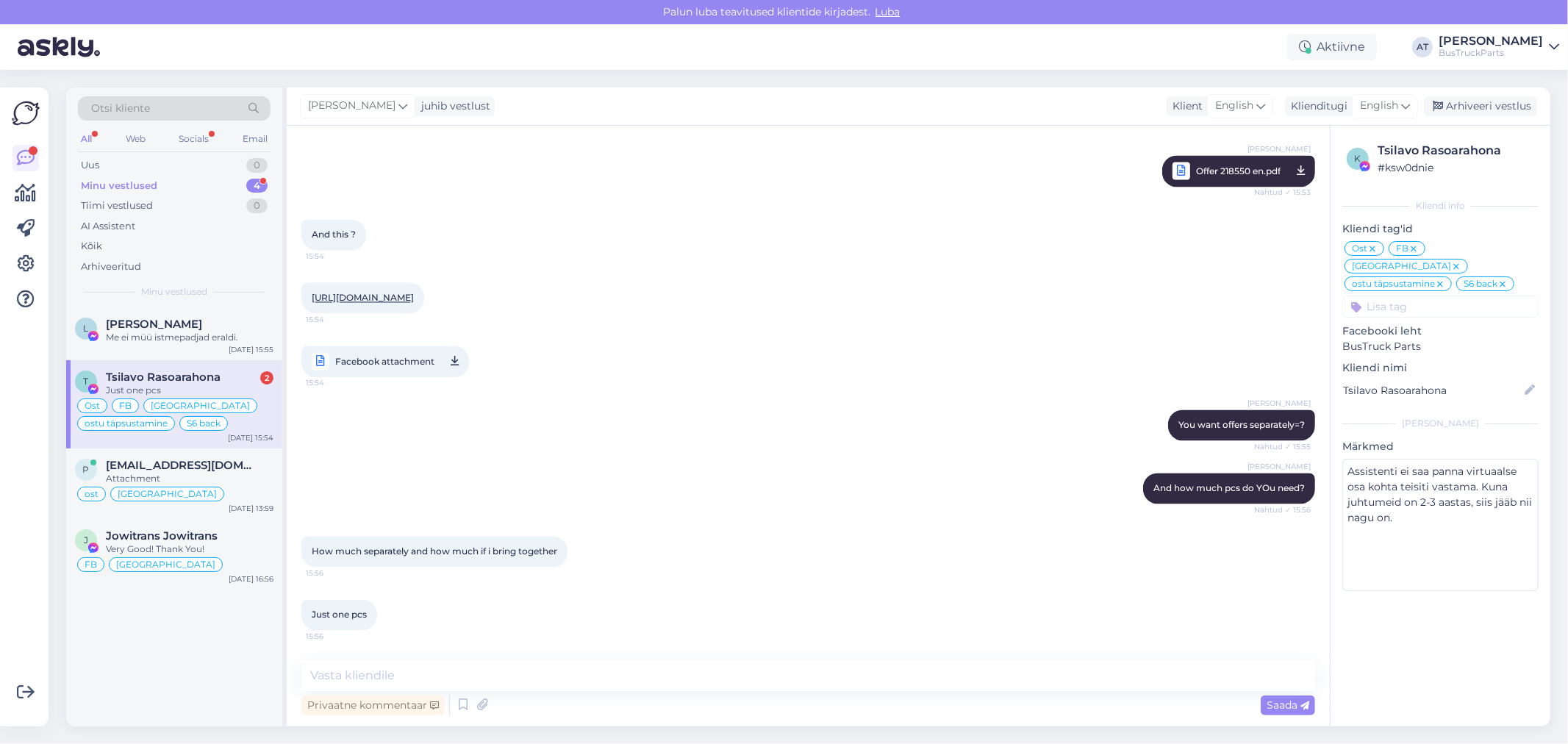
drag, startPoint x: 347, startPoint y: 613, endPoint x: 942, endPoint y: 464, distance: 613.4
click at [347, 613] on span "Just one pcs" at bounding box center [340, 615] width 55 height 11
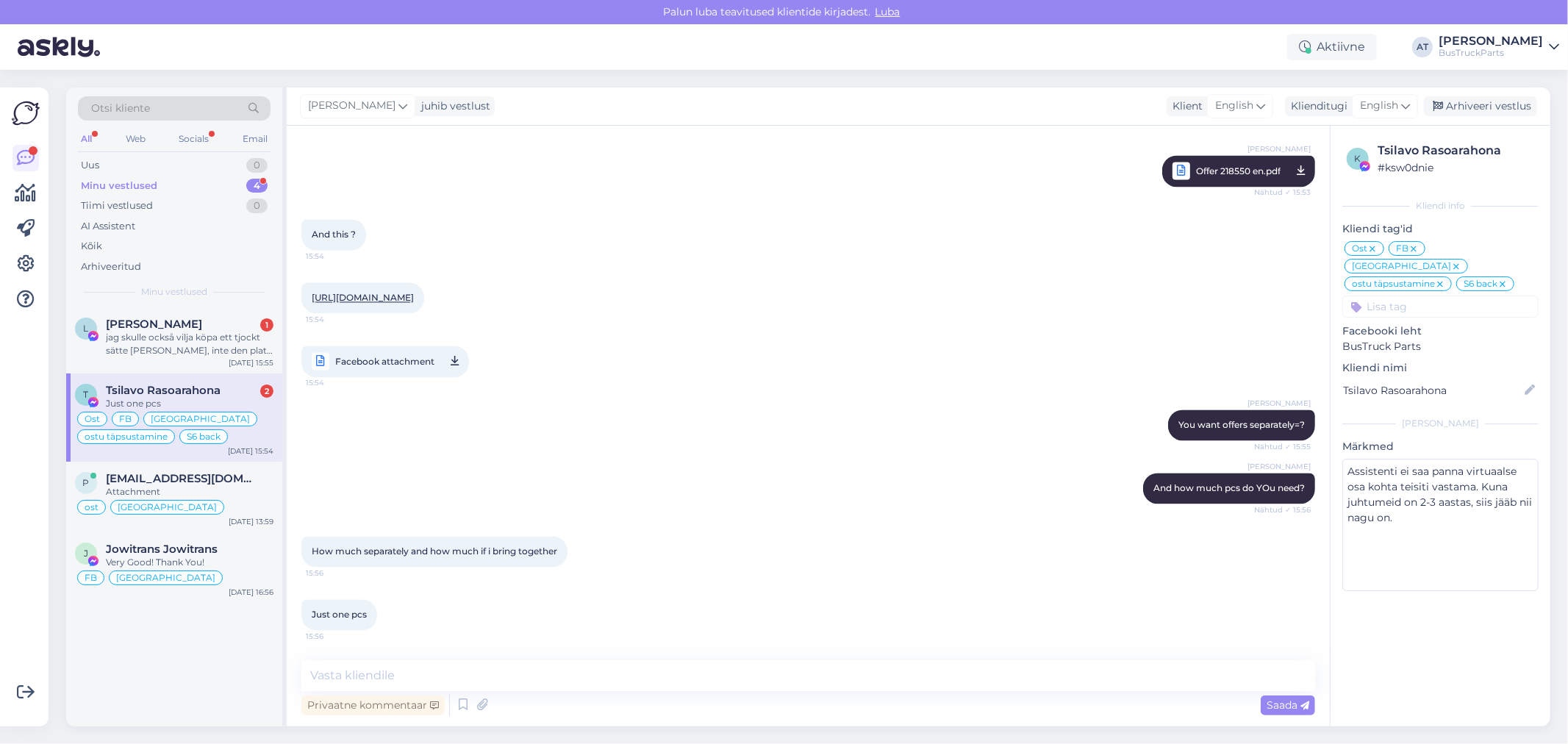
click at [479, 656] on div "Vestlus algas [DATE] AI Assistent Hello, I now forward this question to my coll…" at bounding box center [809, 426] width 1043 height 601
drag, startPoint x: 653, startPoint y: 669, endPoint x: 664, endPoint y: 654, distance: 18.6
click at [656, 669] on textarea at bounding box center [809, 676] width 1014 height 31
paste textarea "Fuel feed pump"
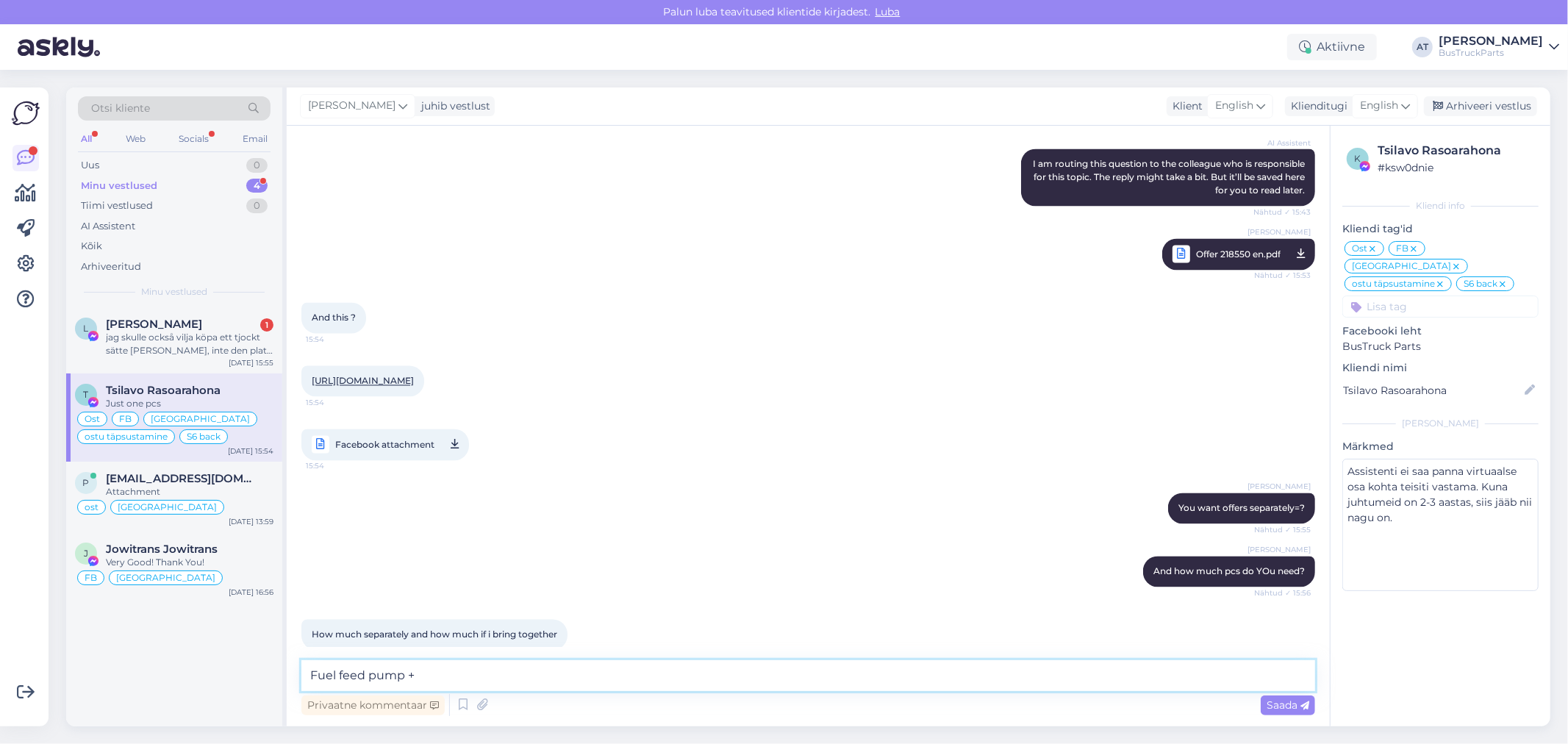
scroll to position [6818, 0]
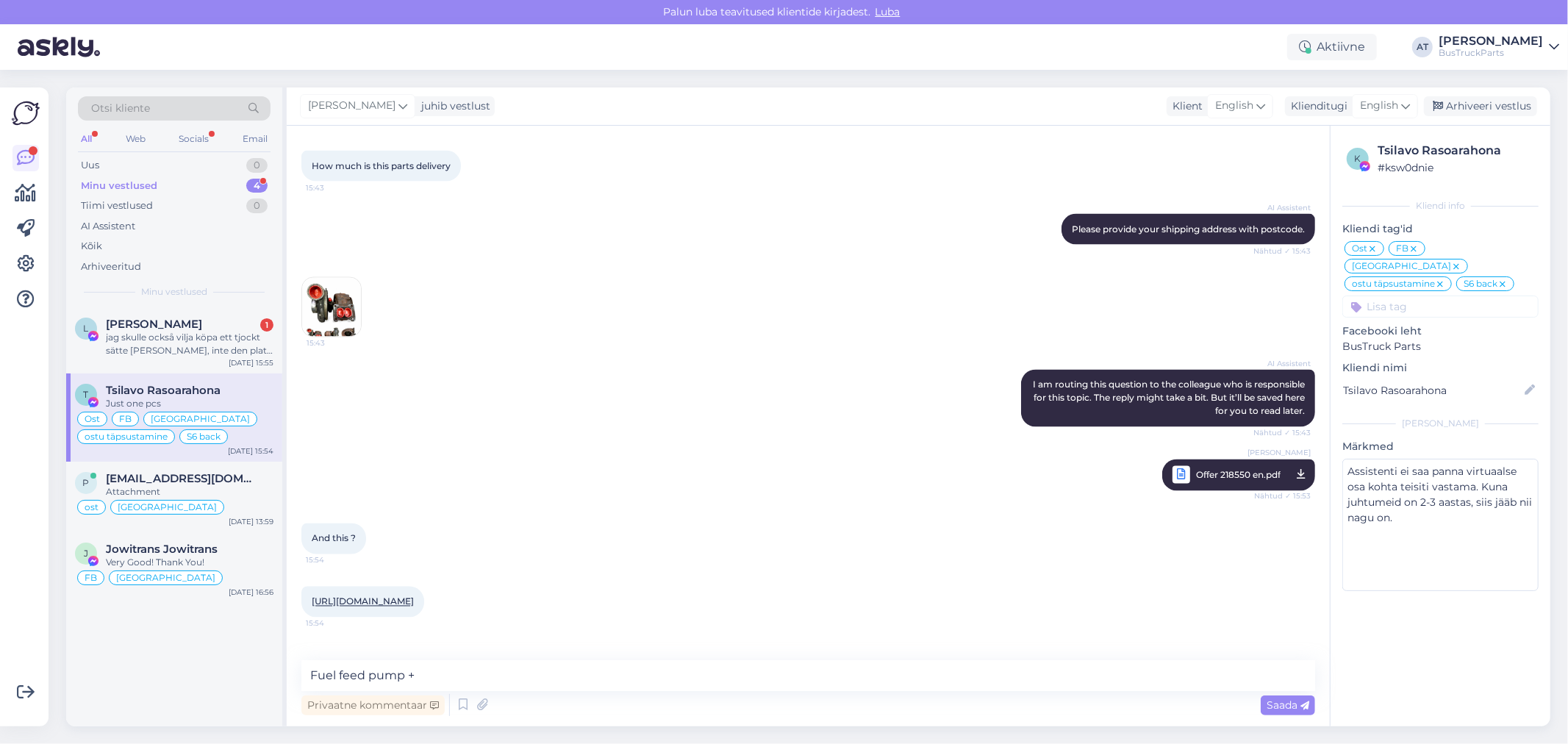
click at [344, 337] on img at bounding box center [331, 307] width 59 height 59
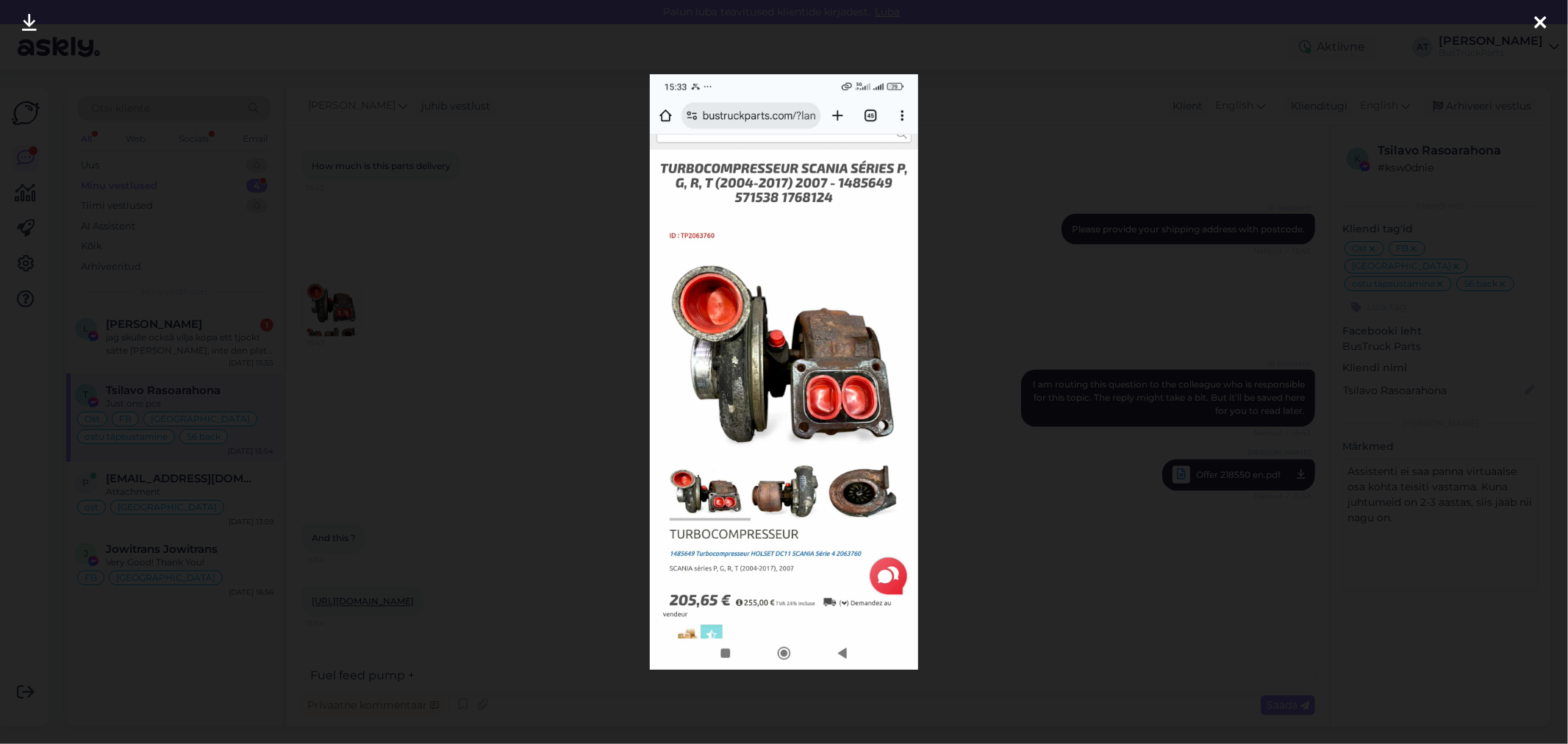
click at [515, 399] on div at bounding box center [784, 372] width 1568 height 744
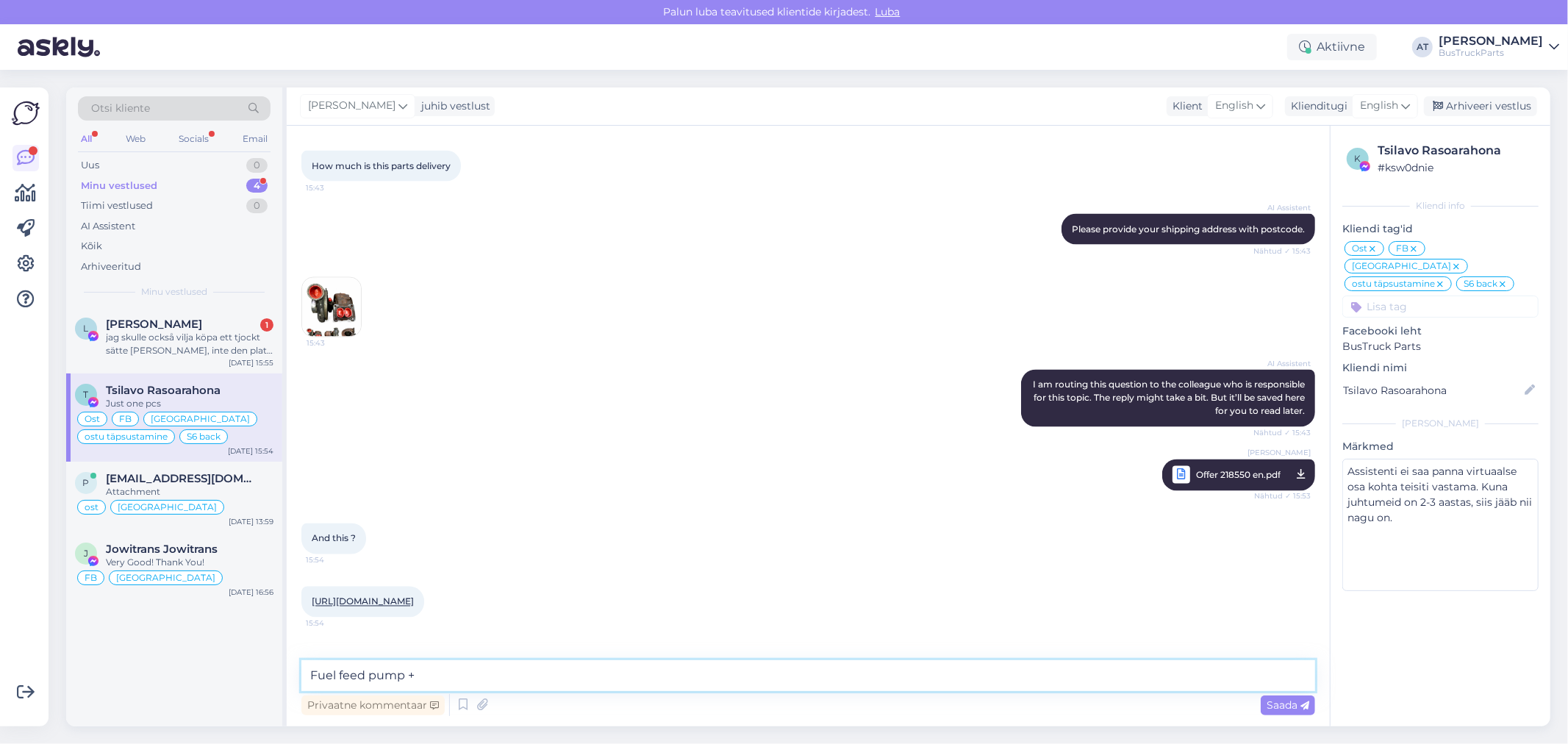
click at [515, 681] on textarea "Fuel feed pump +" at bounding box center [809, 676] width 1014 height 31
click at [796, 675] on textarea "Fuel feed pump + compressor + transport -" at bounding box center [809, 676] width 1014 height 31
click at [465, 682] on textarea "Fuel feed pump + compressor + transport - 740 EUR" at bounding box center [809, 666] width 1014 height 48
paste textarea "Fuel feed pump"
type textarea "Fuel feed pump + compressor + transport - 740 EUR Fuel feed pump + transport - …"
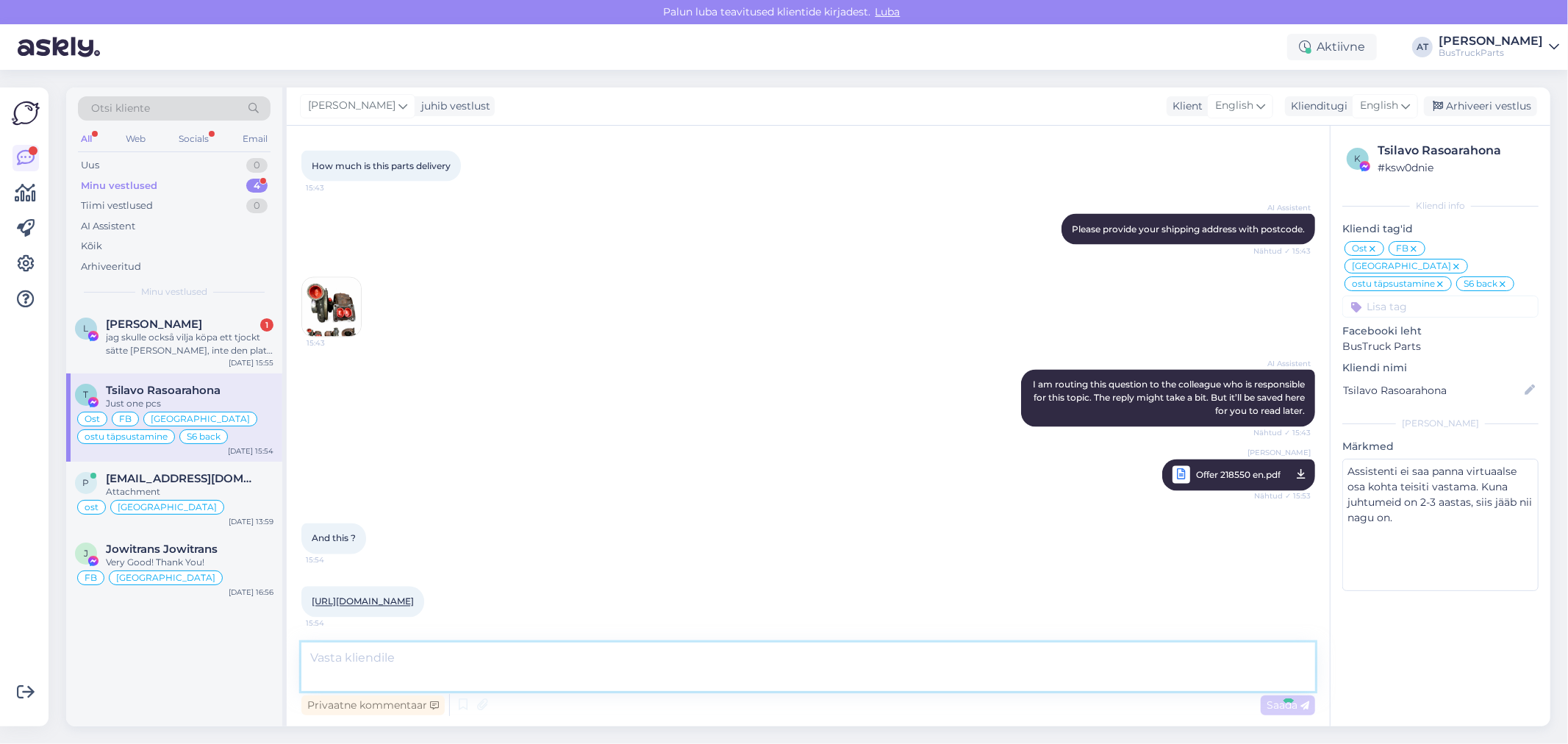
scroll to position [7303, 0]
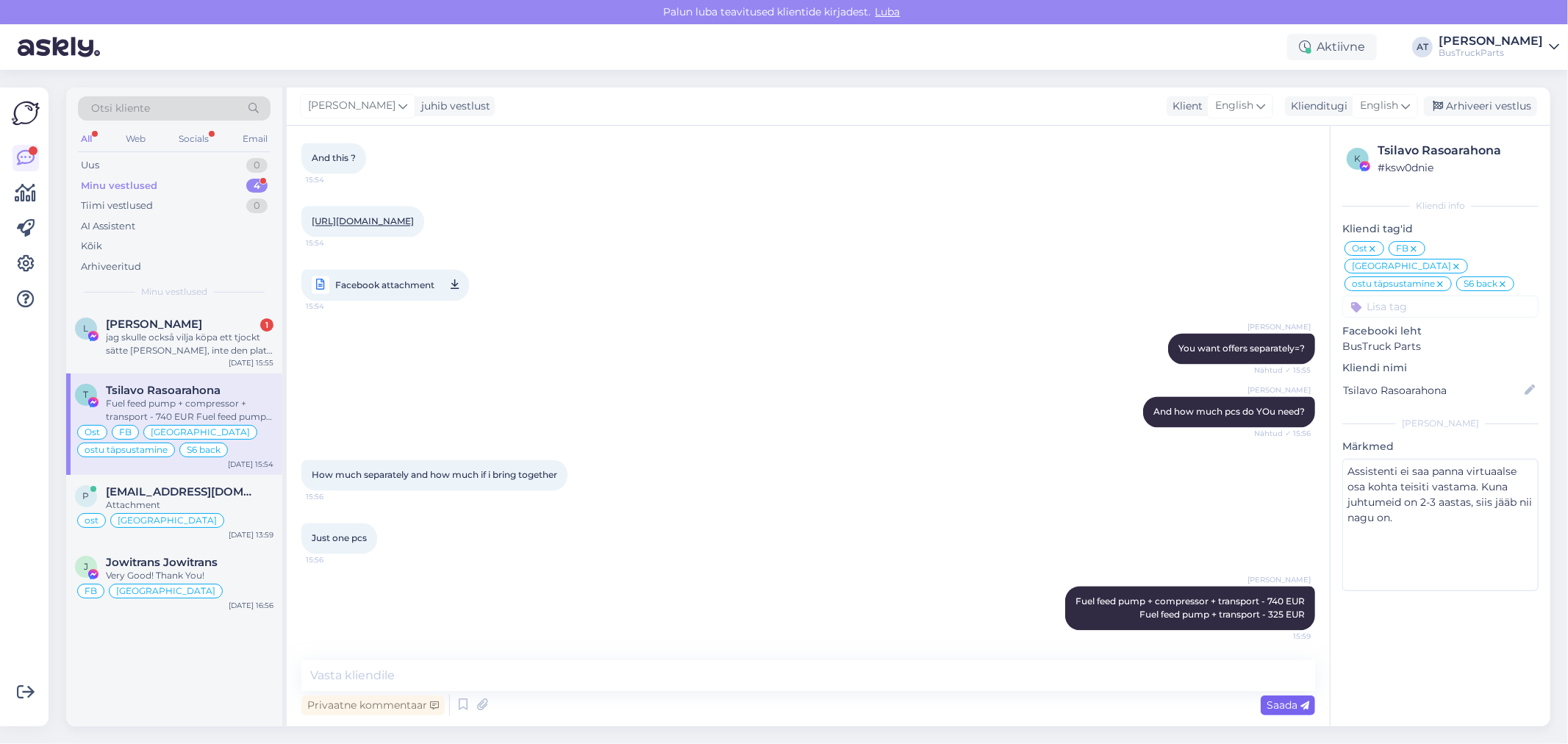
click at [1260, 708] on div "Saada" at bounding box center [1287, 705] width 54 height 20
click at [123, 347] on div "jag skulle också vilja köpa ett tjockt sätte [PERSON_NAME], inte den plata läng…" at bounding box center [190, 344] width 167 height 27
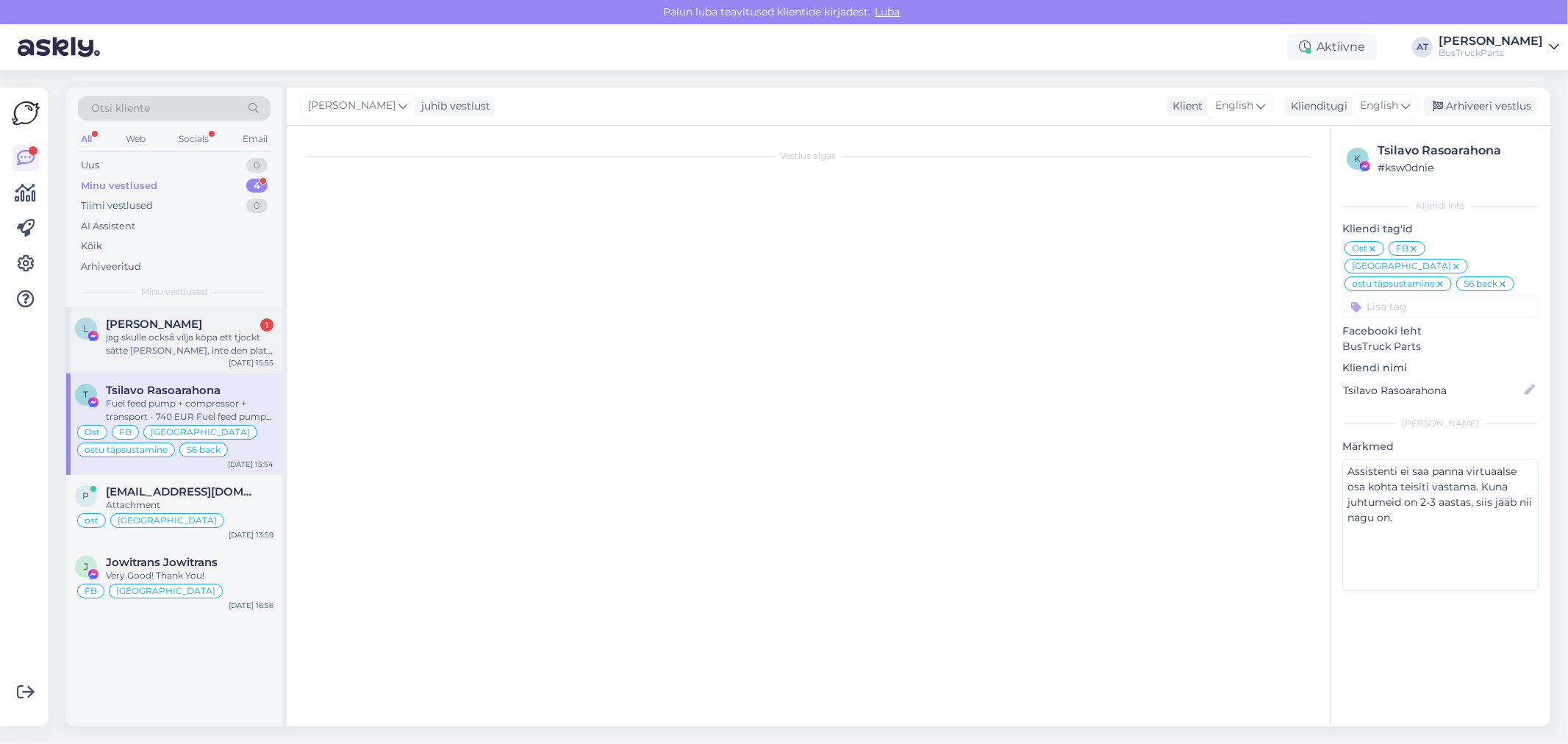
scroll to position [391, 0]
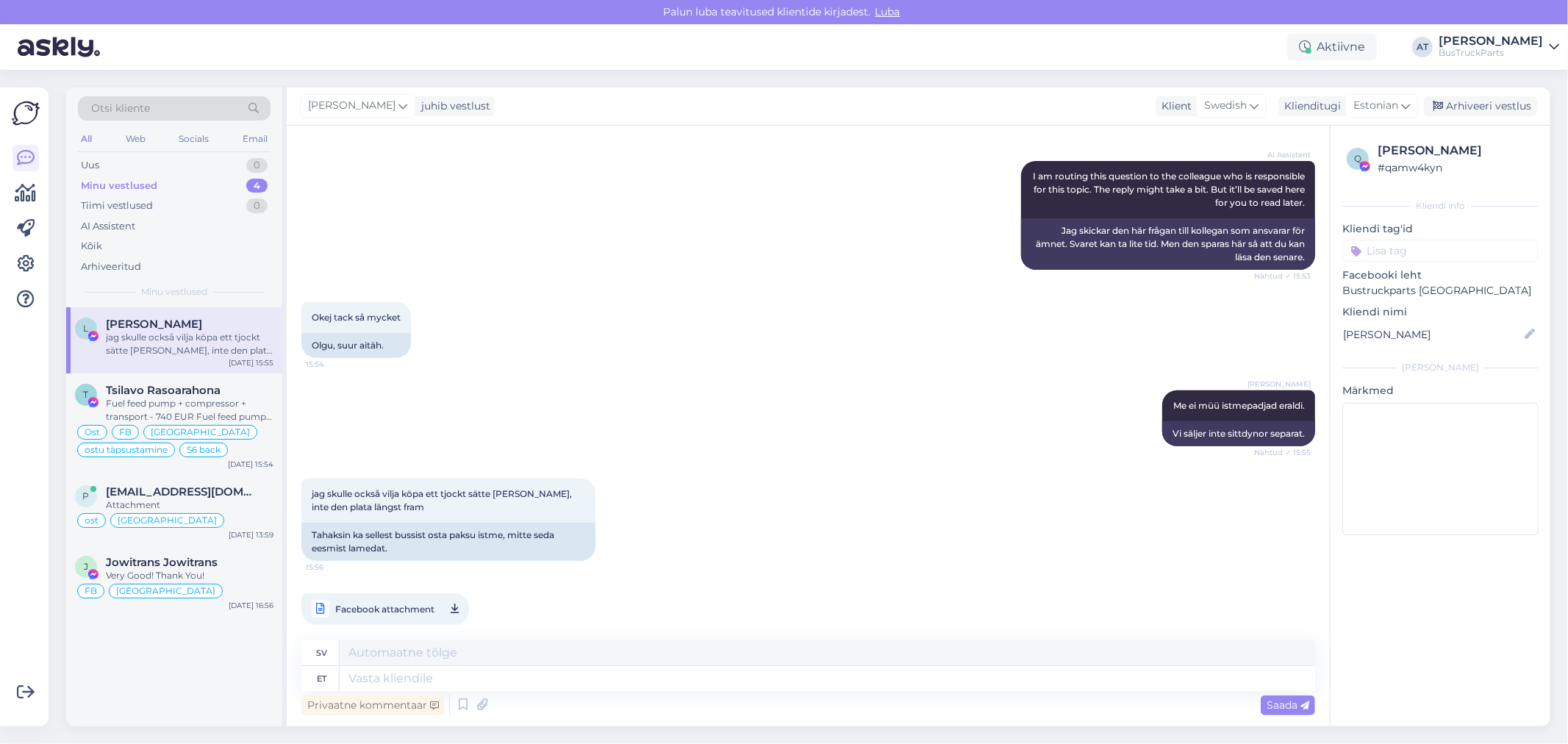
drag, startPoint x: 938, startPoint y: 566, endPoint x: 971, endPoint y: 545, distance: 39.1
click at [939, 566] on div "jag skulle också vilja köpa ett tjockt sätte [PERSON_NAME], inte den plata läng…" at bounding box center [809, 551] width 1014 height 178
drag, startPoint x: 348, startPoint y: 519, endPoint x: 424, endPoint y: 521, distance: 76.0
click at [424, 522] on div "Tahaksin ka sellest bussist osta paksu istme, mitte seda eesmist lamedat." at bounding box center [448, 541] width 294 height 38
click at [445, 541] on div "Tahaksin ka sellest bussist osta paksu istme, mitte seda eesmist lamedat." at bounding box center [448, 541] width 294 height 38
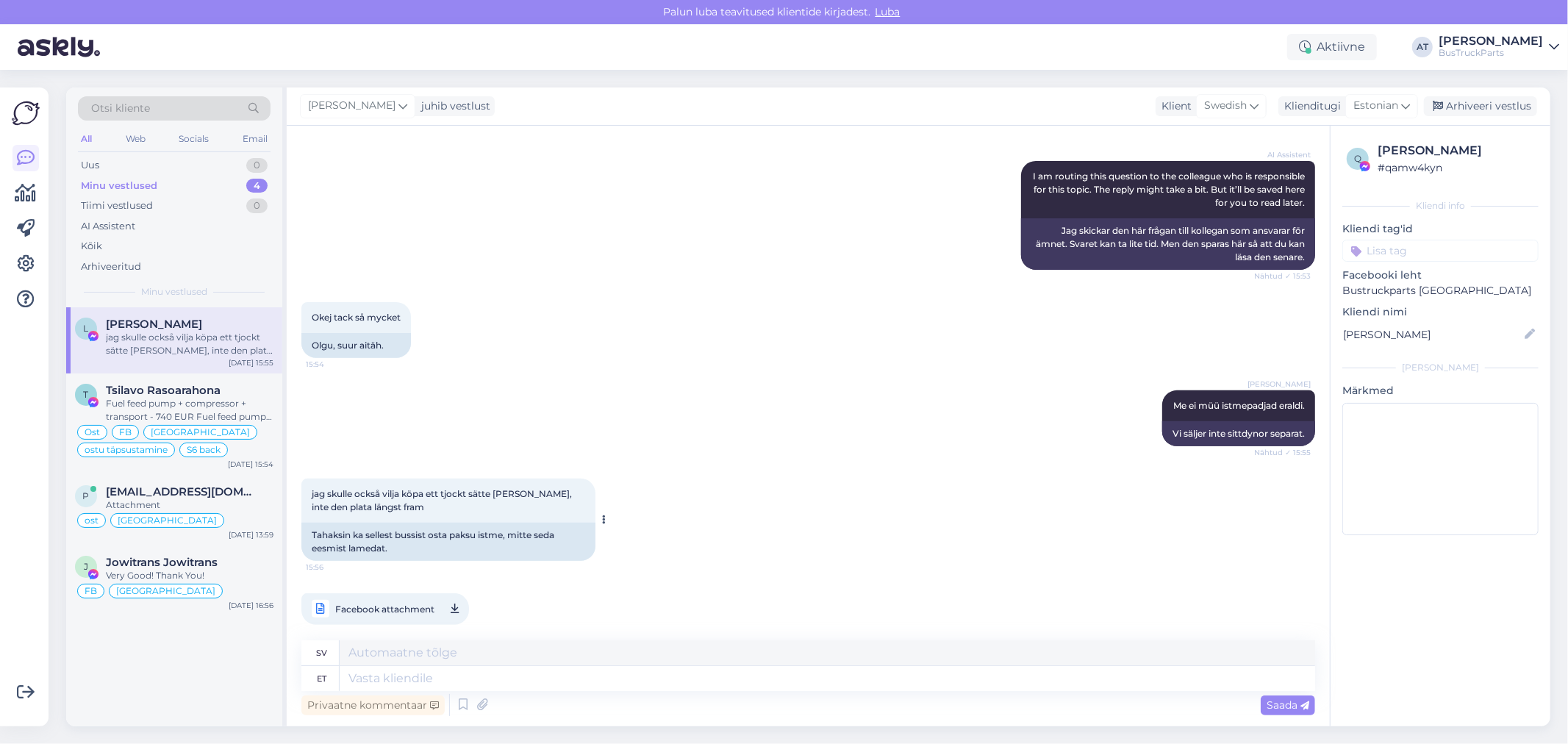
click at [450, 525] on div "Tahaksin ka sellest bussist osta paksu istme, mitte seda eesmist lamedat." at bounding box center [448, 541] width 294 height 38
click at [407, 532] on div "Tahaksin ka sellest bussist osta paksu istme, mitte seda eesmist lamedat." at bounding box center [448, 541] width 294 height 38
click at [458, 677] on textarea at bounding box center [828, 678] width 976 height 25
type textarea "F"
type textarea "We"
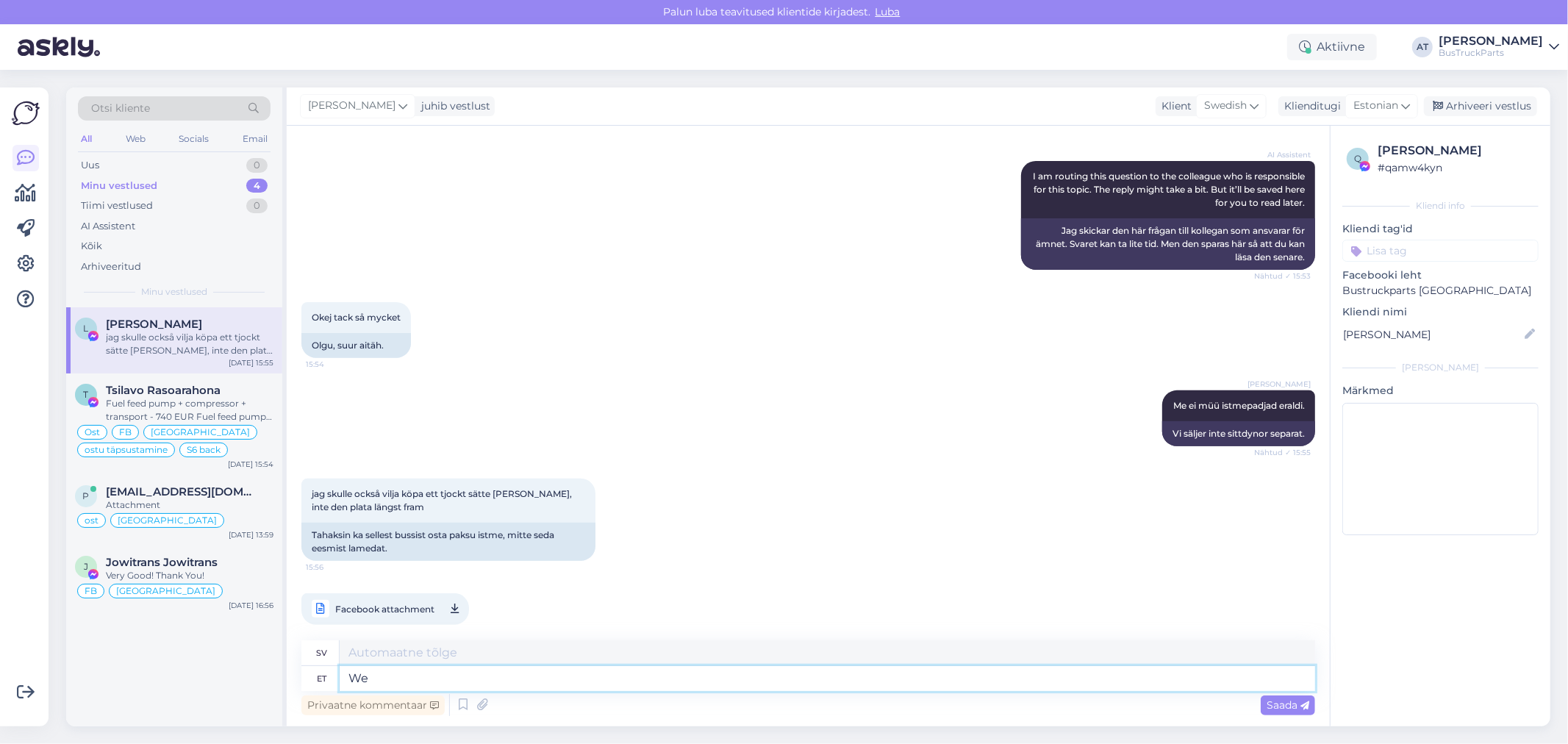
type textarea "Vi"
type textarea "We can´t"
type textarea "Vi kan inte"
type textarea "We can´t open"
type textarea "Vi kan inte öppna"
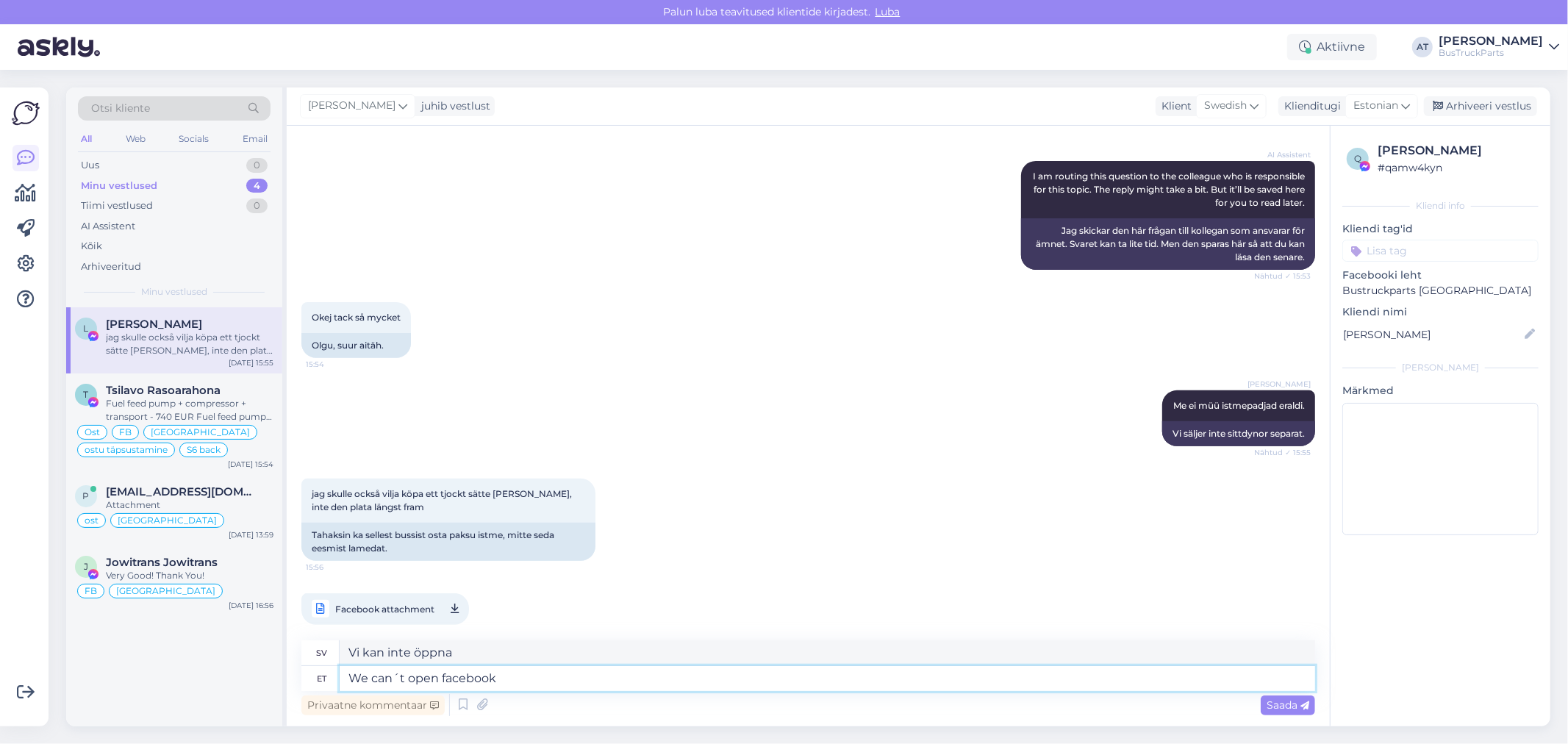
type textarea "We can´t open facebook"
type textarea "Vi kan inte öppna Facebook."
type textarea "We can´t open facebook links-"
type textarea "Vi kan inte öppna Facebook-länkar-"
type textarea "We can´t open facebook links. P"
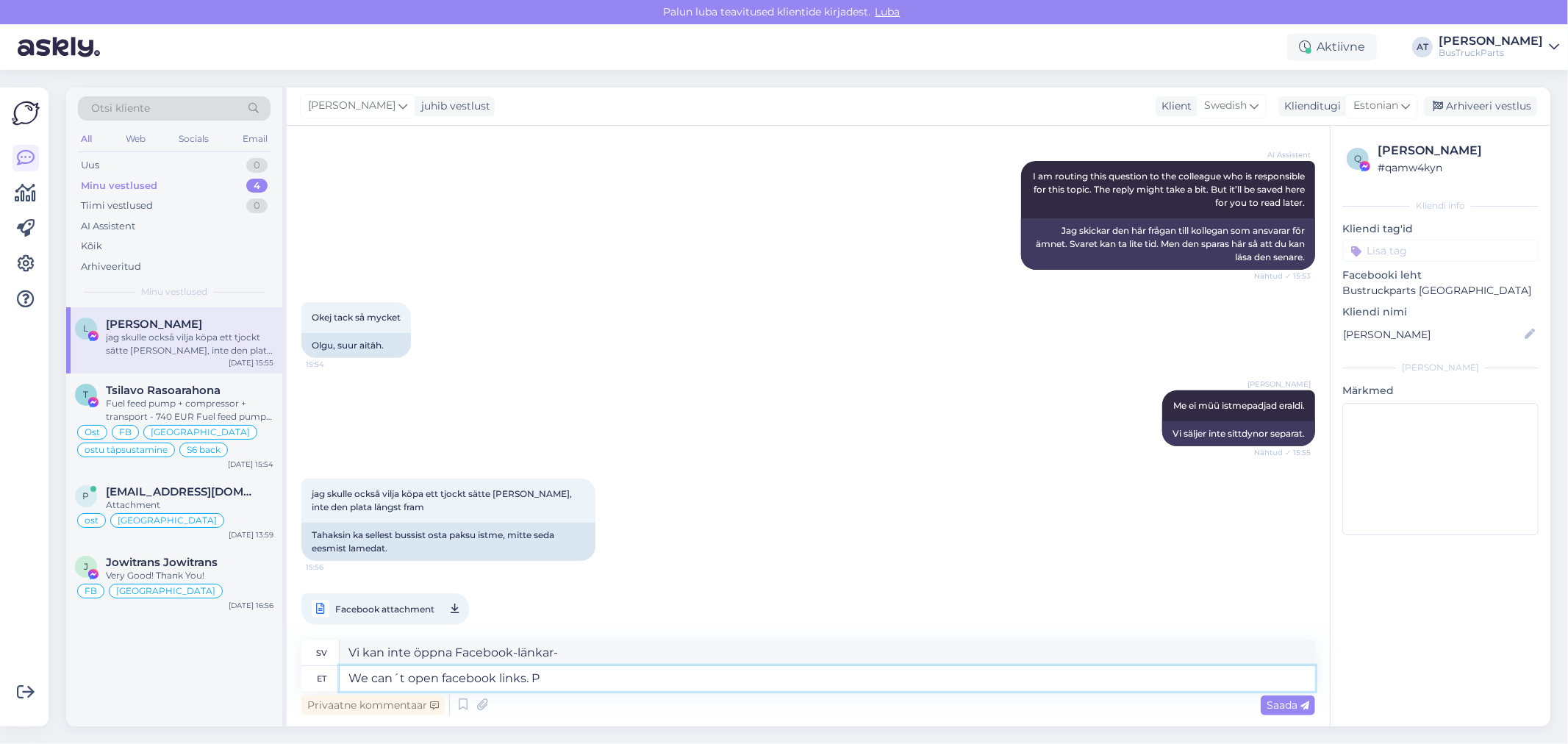
type textarea "Vi kan inte öppna Facebook-länkar."
type textarea "We can´t open facebook links. Please,"
type textarea "Vi kan inte öppna Facebook-länkar. [GEOGRAPHIC_DATA],"
type textarea "We can´t open facebook links. Please, send i"
type textarea "Vi kan inte öppna Facebook-länkar. [GEOGRAPHIC_DATA], du"
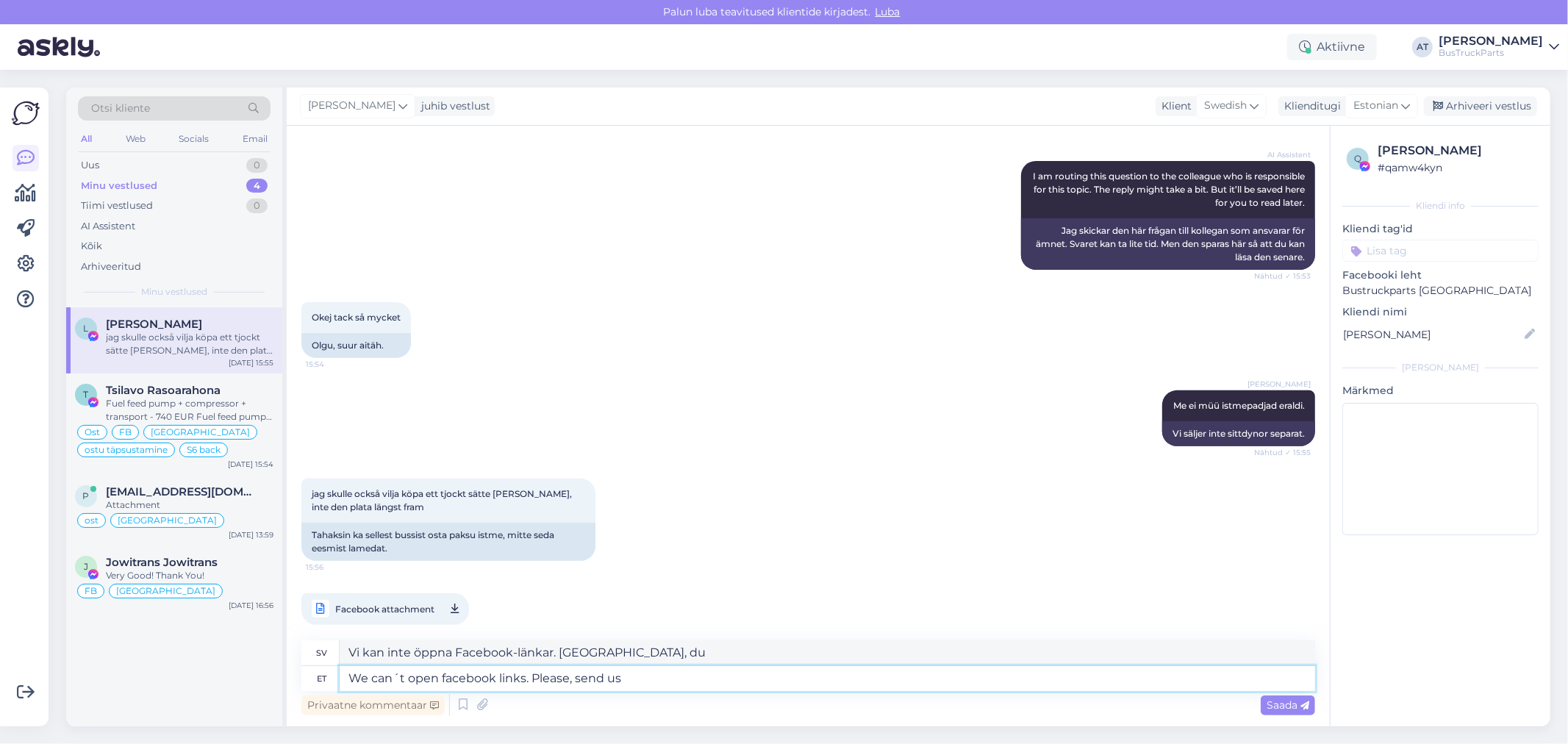
type textarea "We can´t open facebook links. Please, send us"
type textarea "Vi kan inte öppna Facebook-länkar. Vänligen skicka oss"
type textarea "We can´t open facebook links. Please, send us link f"
type textarea "Vi kan inte öppna Facebook-länkar. [GEOGRAPHIC_DATA] en länk."
type textarea "We can´t open facebook links. Please, send us link from o"
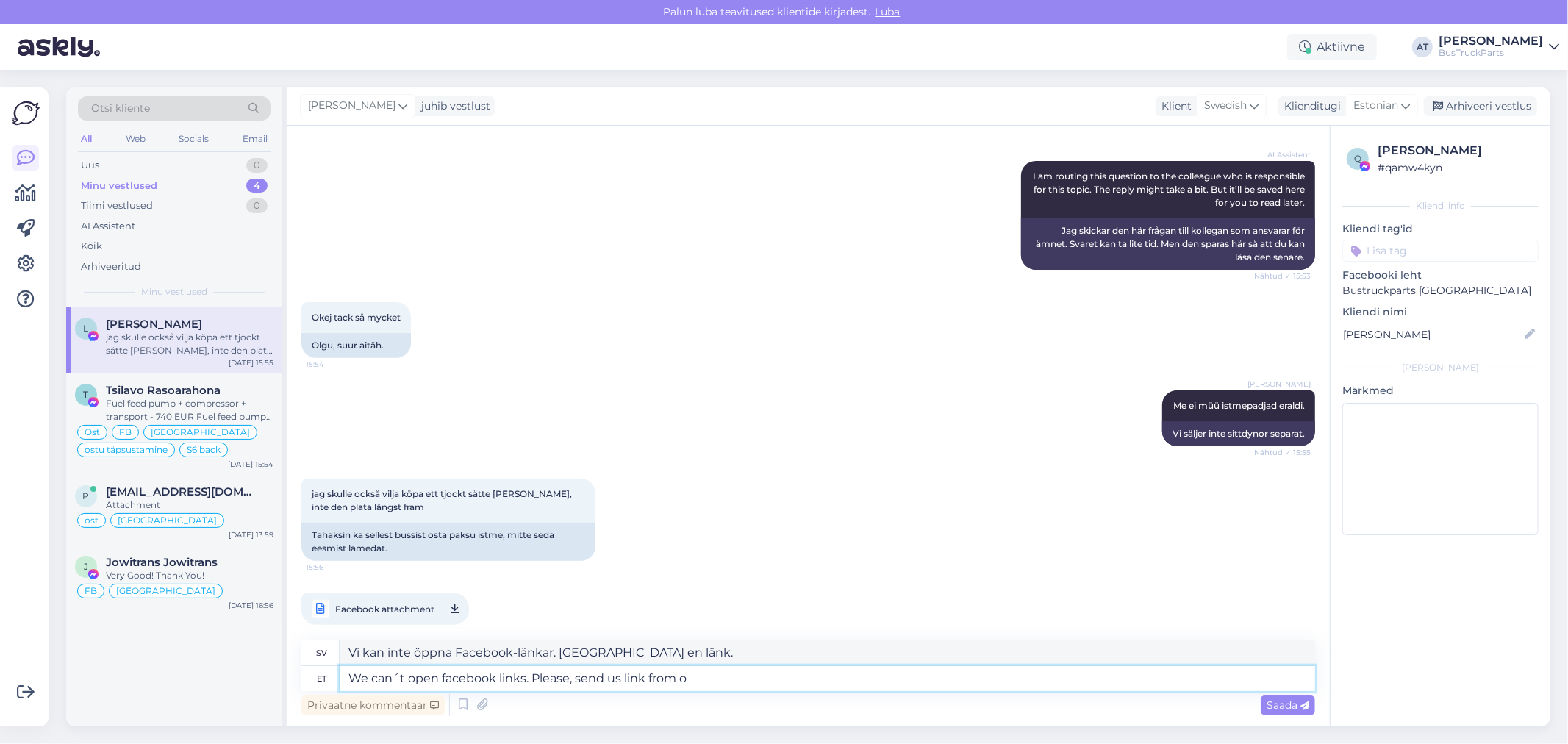
type textarea "Vi kan inte öppna Facebook-länkar. Skicka oss en [PERSON_NAME]"
type textarea "We can´t open facebook links. Please, send us link from our w"
type textarea "Vi kan inte öppna Facebook-länkar. Skicka oss gärna en [PERSON_NAME] vår"
type textarea "We can´t open facebook links. Please, send us link from our webpage."
type textarea "Vi kan inte öppna Facebook-länkar. Skicka oss gärna en [PERSON_NAME] vår webbsi…"
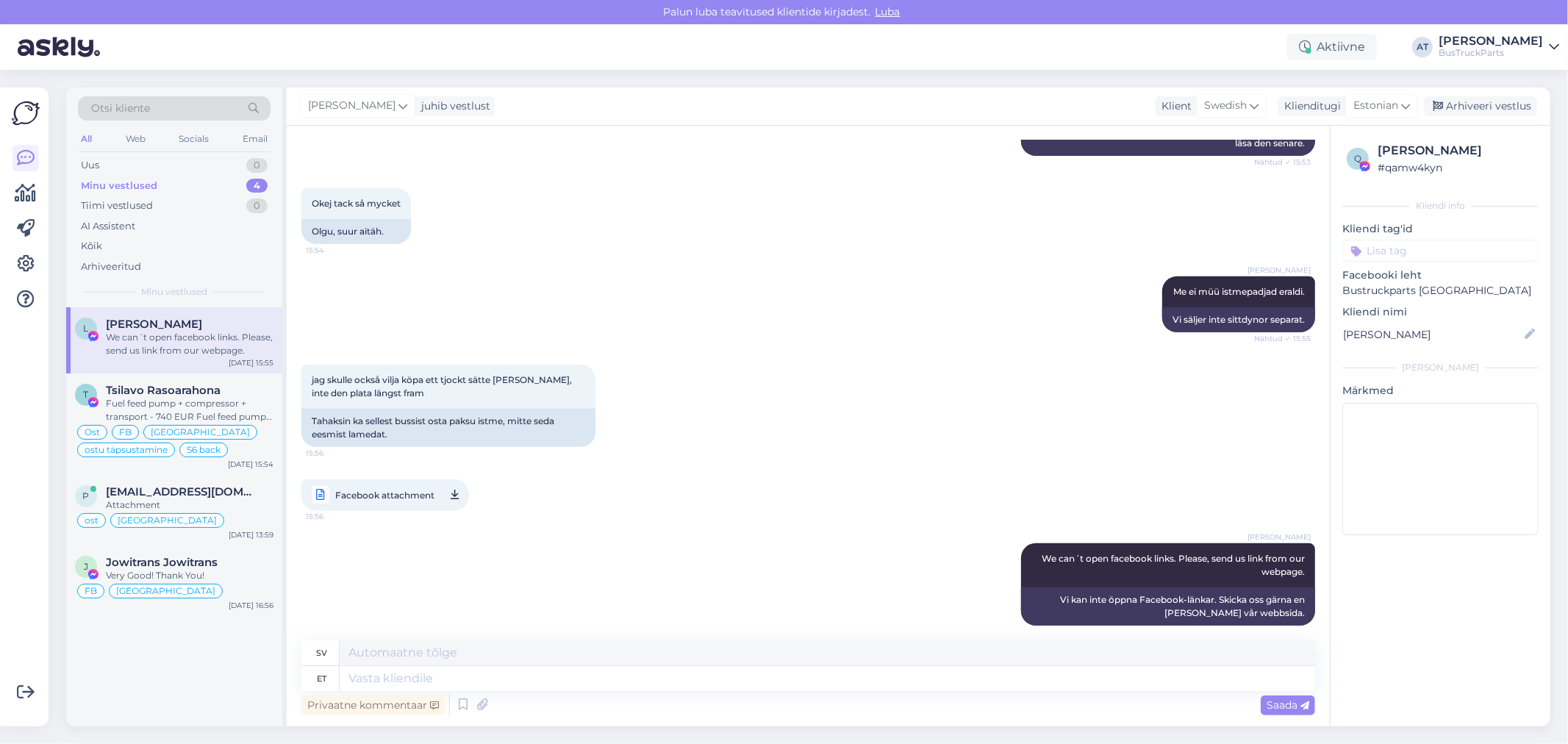
scroll to position [711, 0]
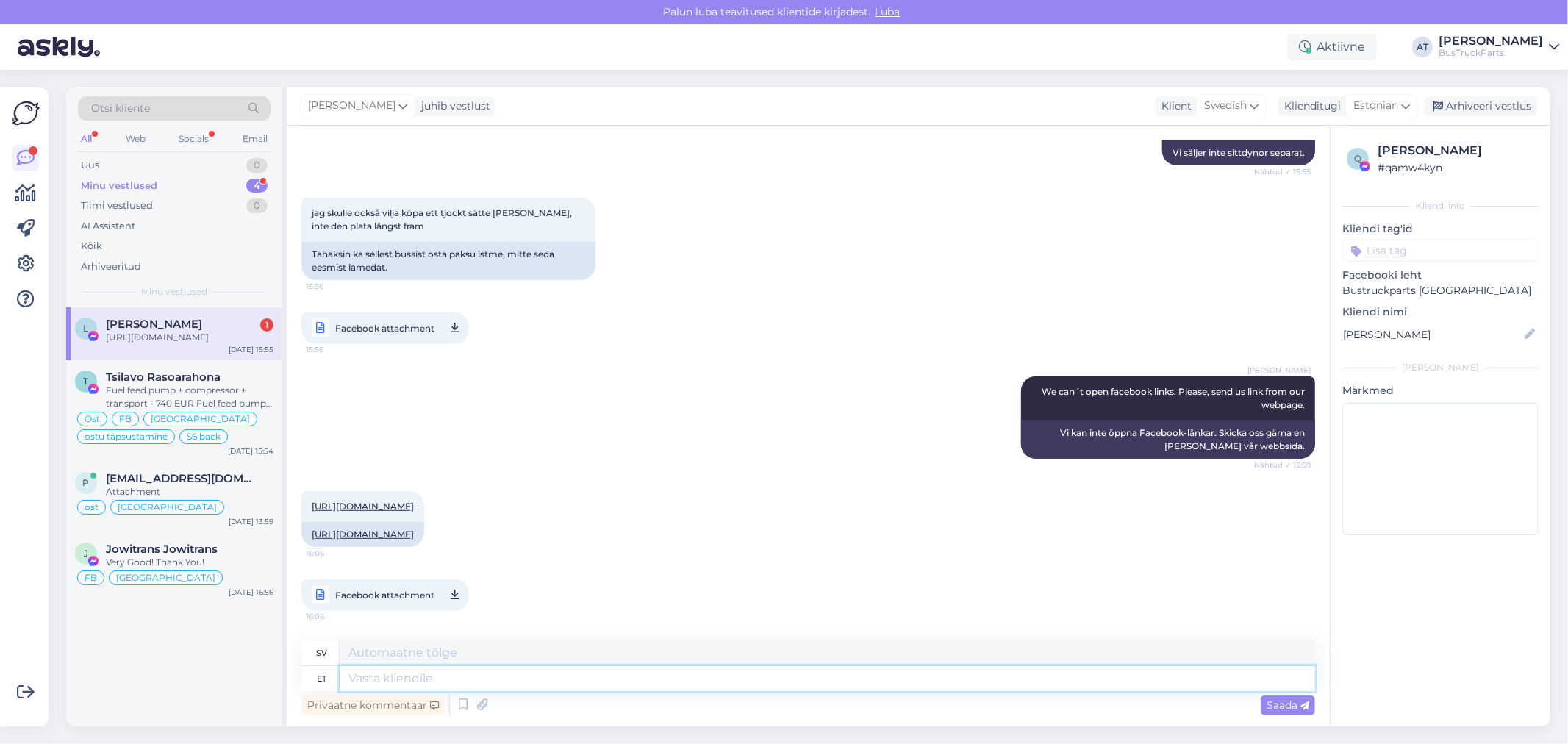
click at [638, 682] on textarea at bounding box center [828, 678] width 976 height 25
click at [414, 528] on link "[URL][DOMAIN_NAME]" at bounding box center [363, 534] width 103 height 11
drag, startPoint x: 412, startPoint y: 203, endPoint x: 563, endPoint y: 203, distance: 151.0
click at [563, 242] on div "Tahaksin ka sellest bussist osta paksu istme, mitte seda eesmist lamedat." at bounding box center [448, 261] width 294 height 38
click at [464, 242] on div "Tahaksin ka sellest bussist osta paksu istme, mitte seda eesmist lamedat." at bounding box center [448, 261] width 294 height 38
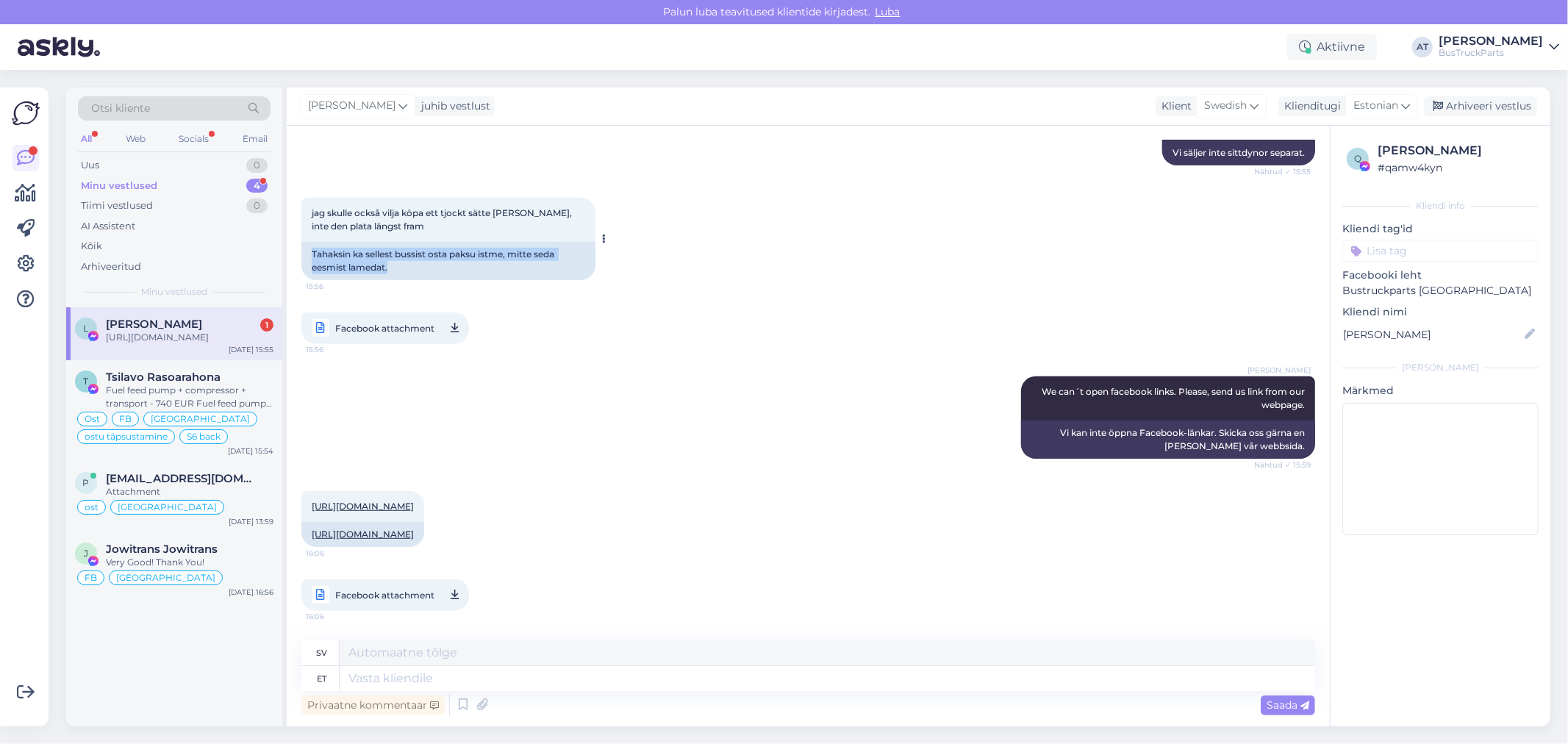
drag, startPoint x: 397, startPoint y: 213, endPoint x: 311, endPoint y: 203, distance: 86.6
click at [311, 242] on div "Tahaksin ka sellest bussist osta paksu istme, mitte seda eesmist lamedat." at bounding box center [448, 261] width 294 height 38
click at [593, 678] on textarea at bounding box center [828, 678] width 976 height 25
type textarea "Any"
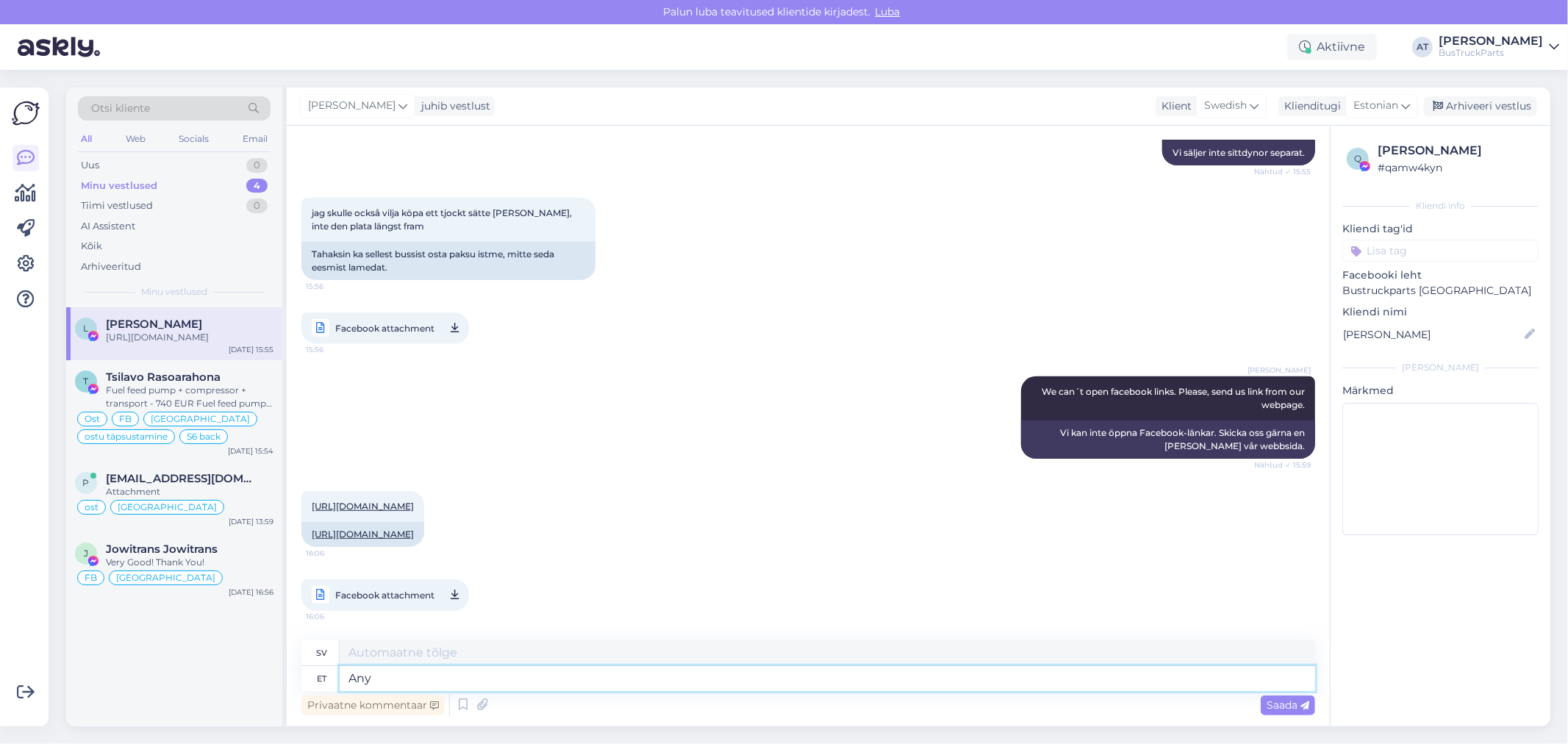
type textarea "Några"
type textarea "A"
type textarea "Ja t"
type textarea "Och"
type textarea "[PERSON_NAME] t"
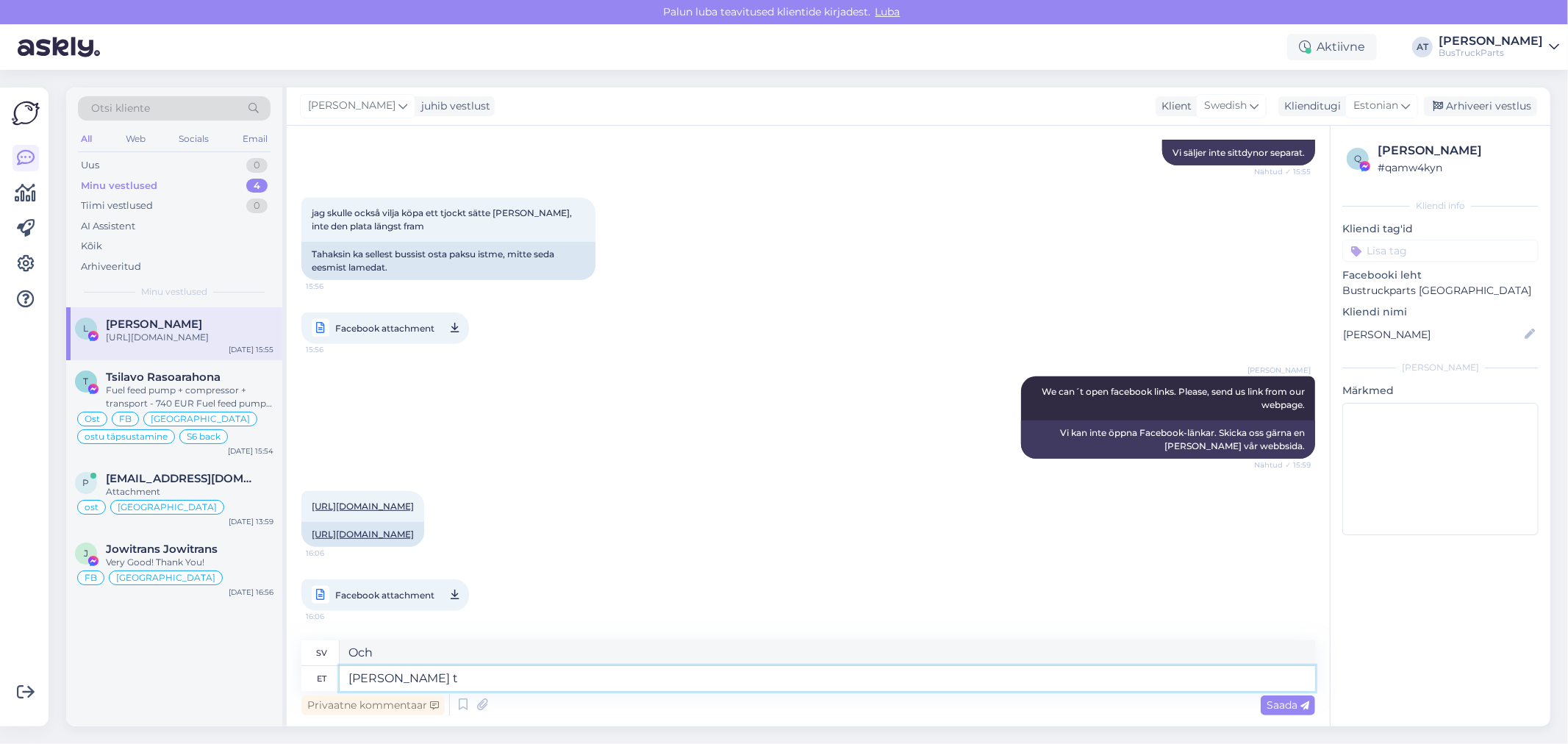
type textarea "Och du"
type textarea "[PERSON_NAME] tahate s"
type textarea "Och du vill"
type textarea "[PERSON_NAME] tahate seda is"
type textarea "Och du vill ha det."
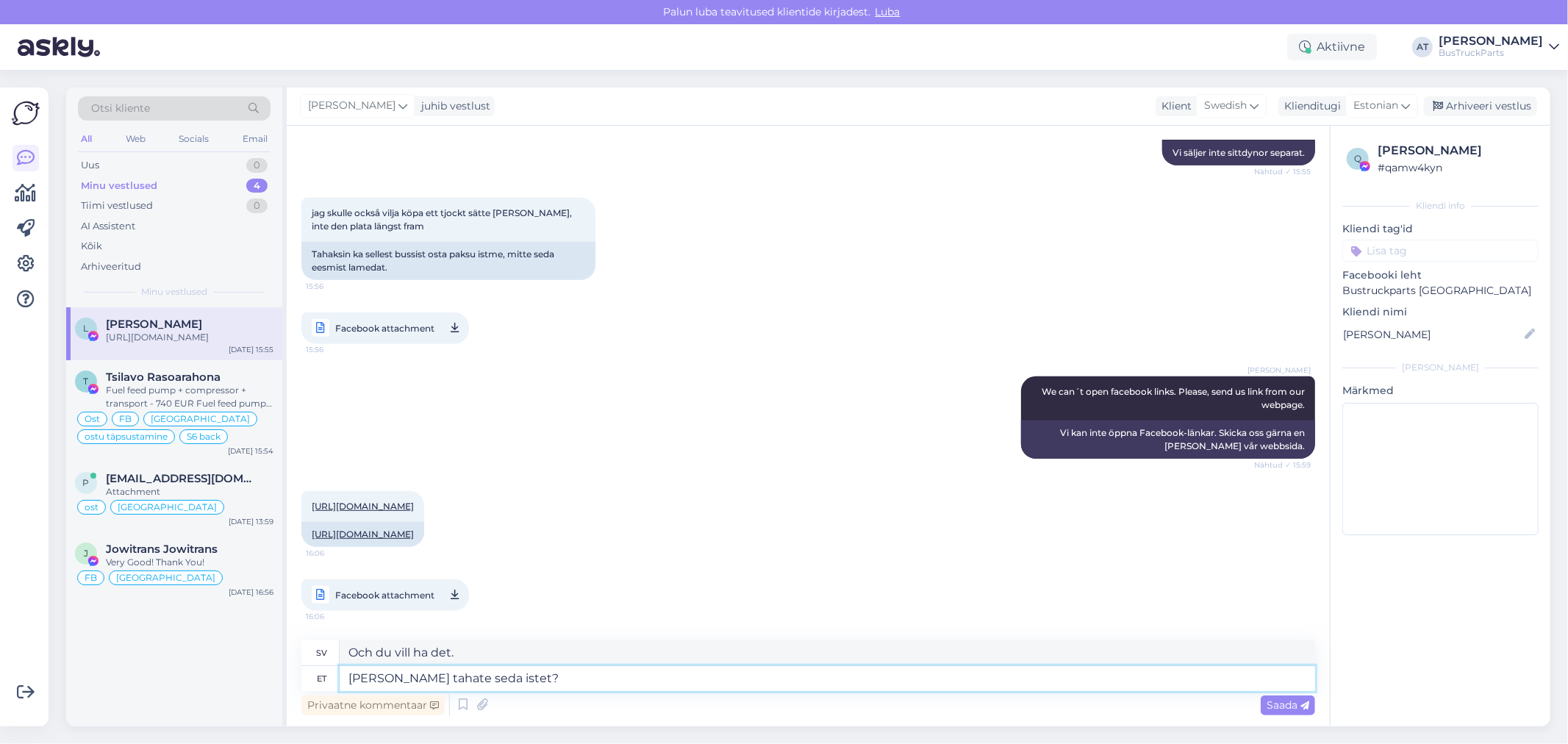
type textarea "[PERSON_NAME] tahate seda istet?"
type textarea "Och du vill ha den här stolen?"
paste textarea
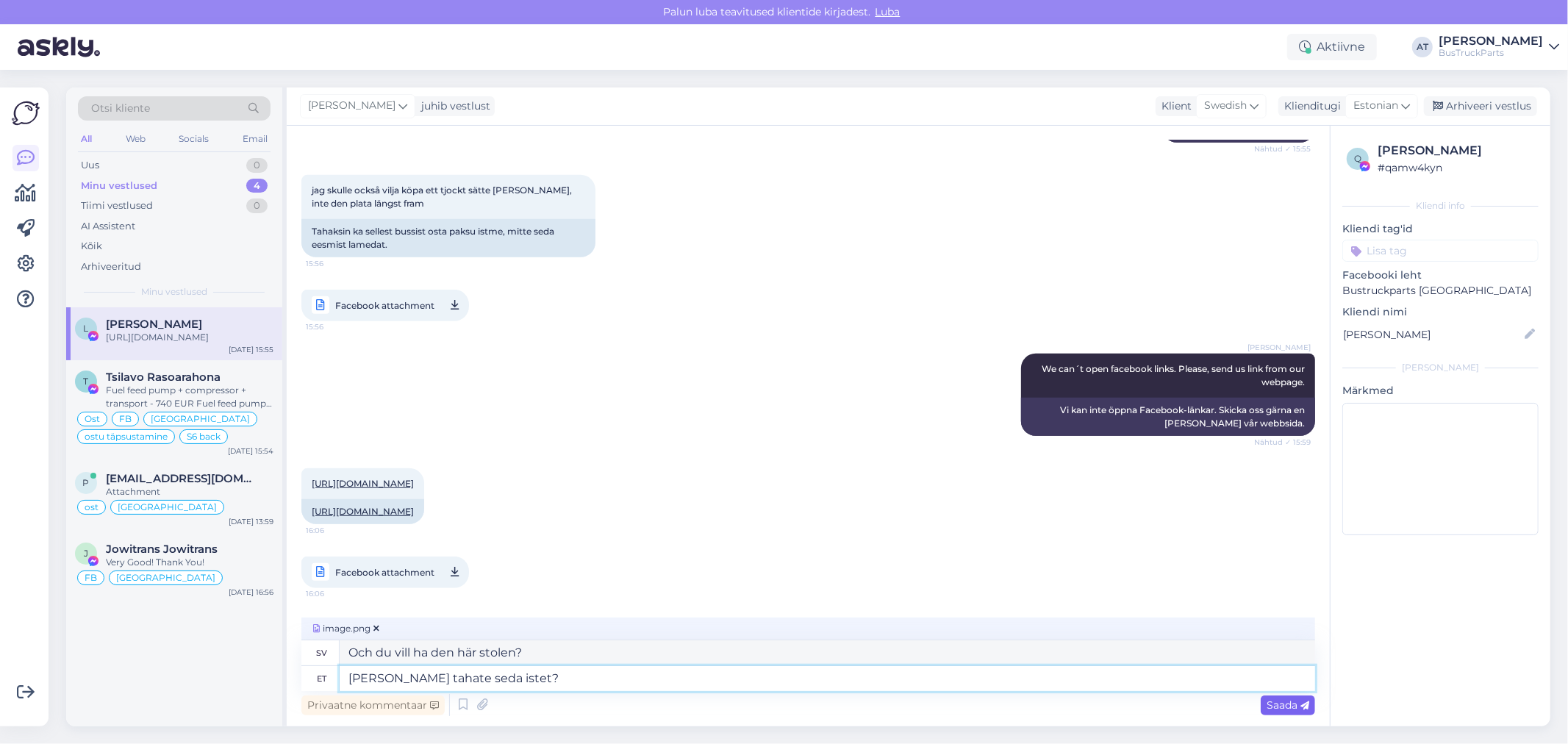
type textarea "[PERSON_NAME] tahate seda istet?"
click at [1303, 701] on icon at bounding box center [1304, 705] width 9 height 9
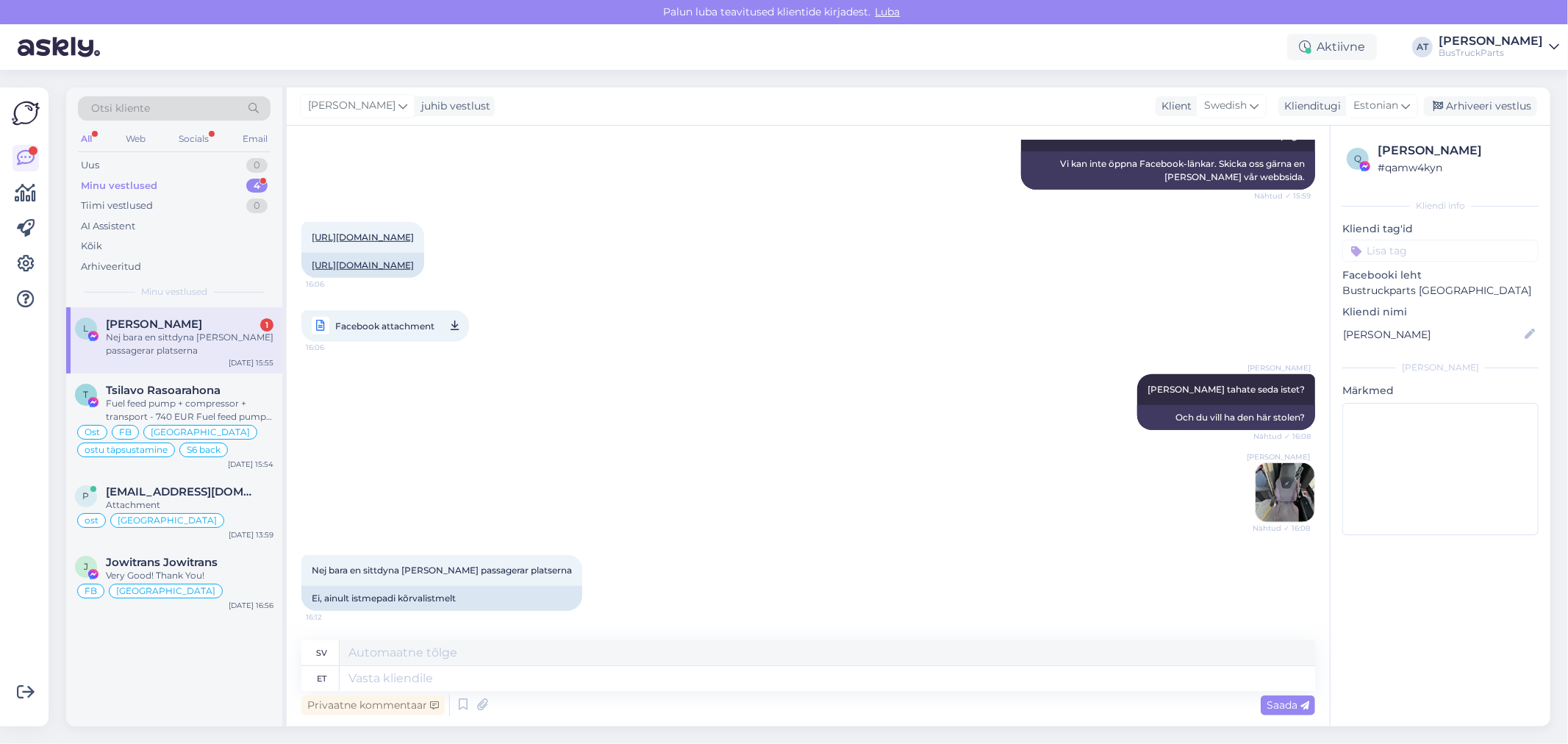
scroll to position [980, 0]
drag, startPoint x: 325, startPoint y: 594, endPoint x: 507, endPoint y: 608, distance: 182.5
click at [507, 608] on div "Ei, ainult istmepadi kõrvalistmelt" at bounding box center [442, 598] width 281 height 25
click at [465, 667] on textarea at bounding box center [828, 678] width 976 height 25
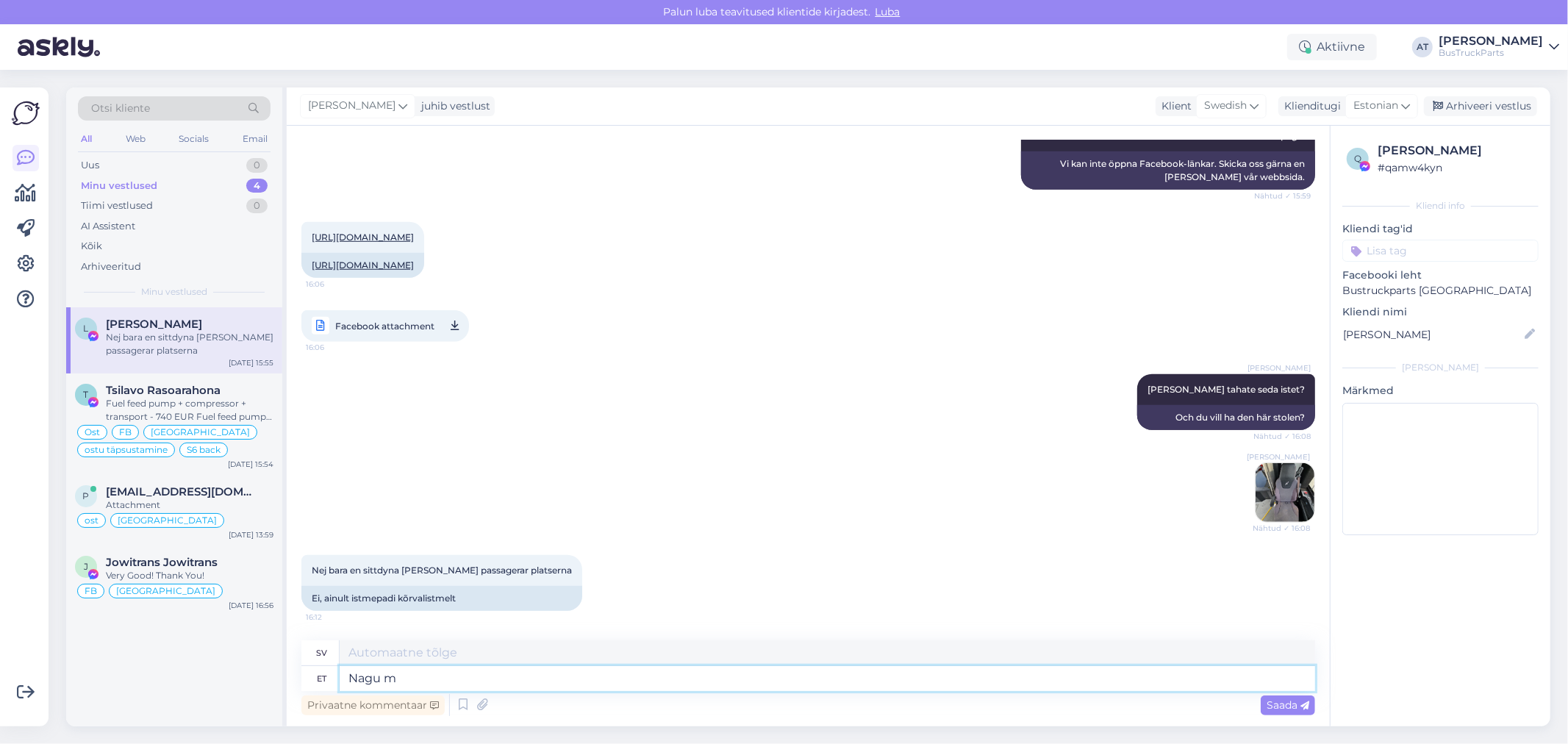
type textarea "Nagu ma"
type textarea "Som"
type textarea "Nagu ma"
type textarea "Som jag"
type textarea "Nagu ma kirjutasin,"
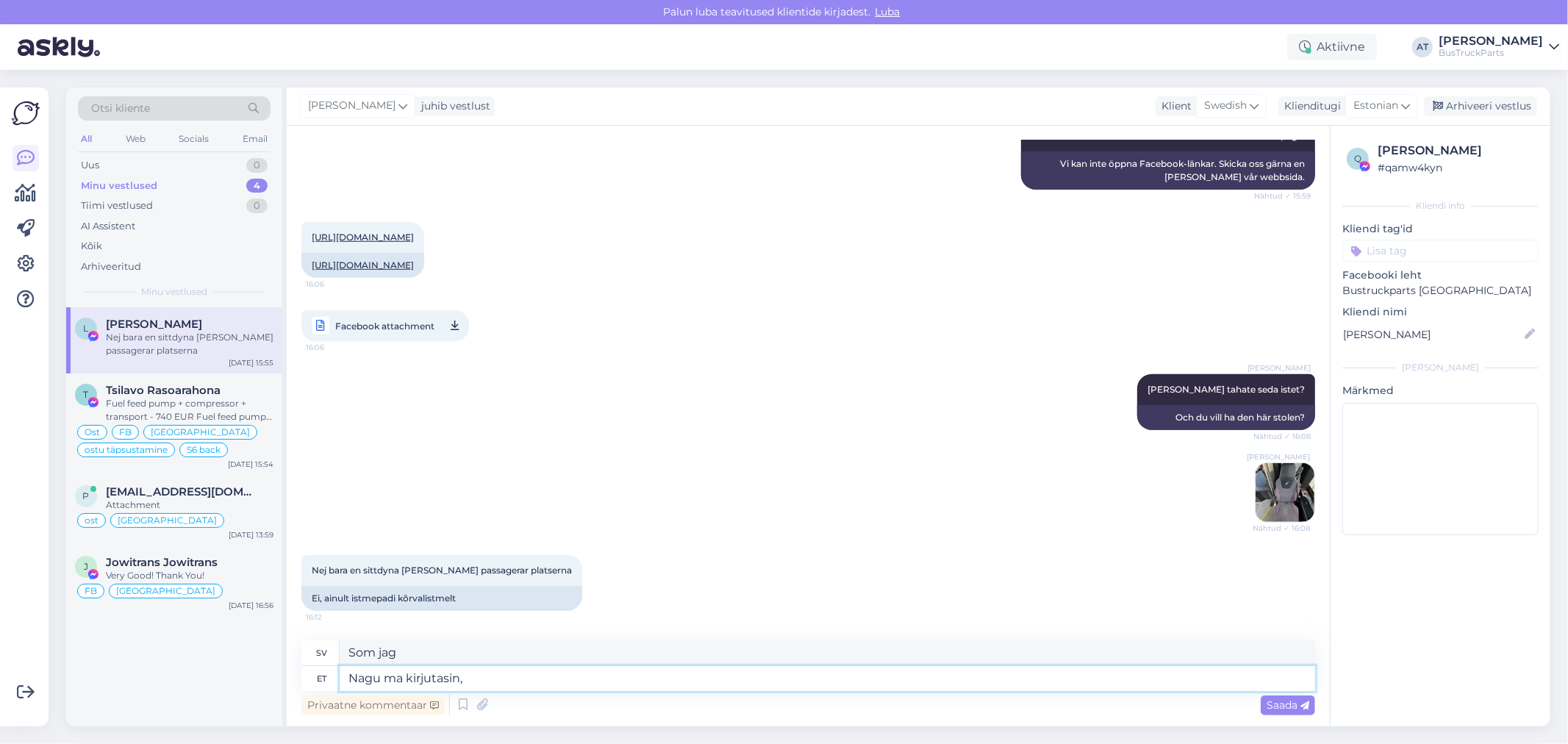
type textarea "Som jag skrev,"
type textarea "Nagu ma kirjutasin, meie ei"
type textarea "Som jag skrev, vi"
type textarea "Nagu ma kirjutasin, meie ei"
type textarea "Som jag skrev, det gör vi inte"
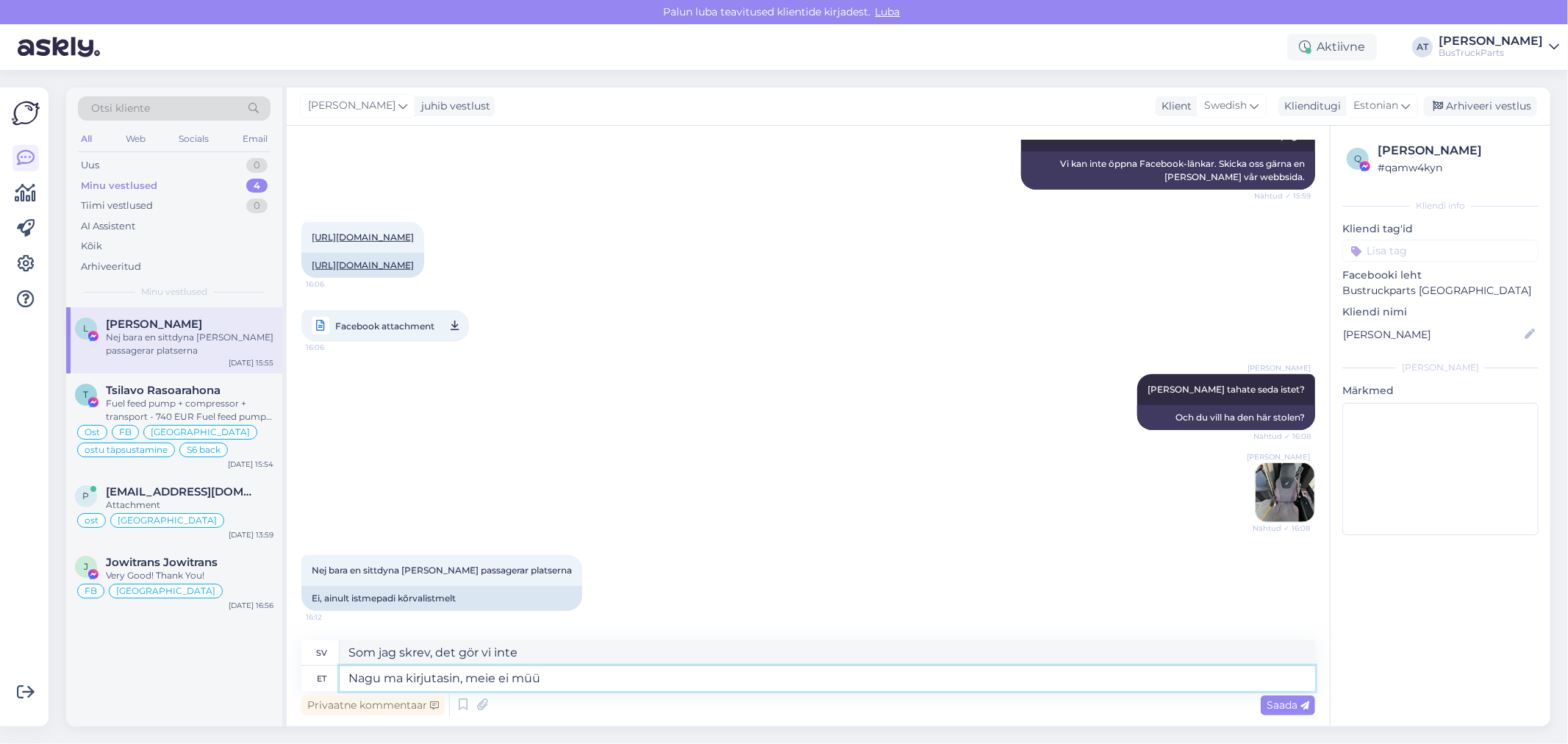
type textarea "Nagu ma kirjutasin, meie ei müü"
type textarea "Som jag skrev, vi säljer inte"
click at [371, 602] on div "Ei, ainult istmepadi kõrvalistmelt" at bounding box center [442, 598] width 281 height 25
copy div "istmepadi"
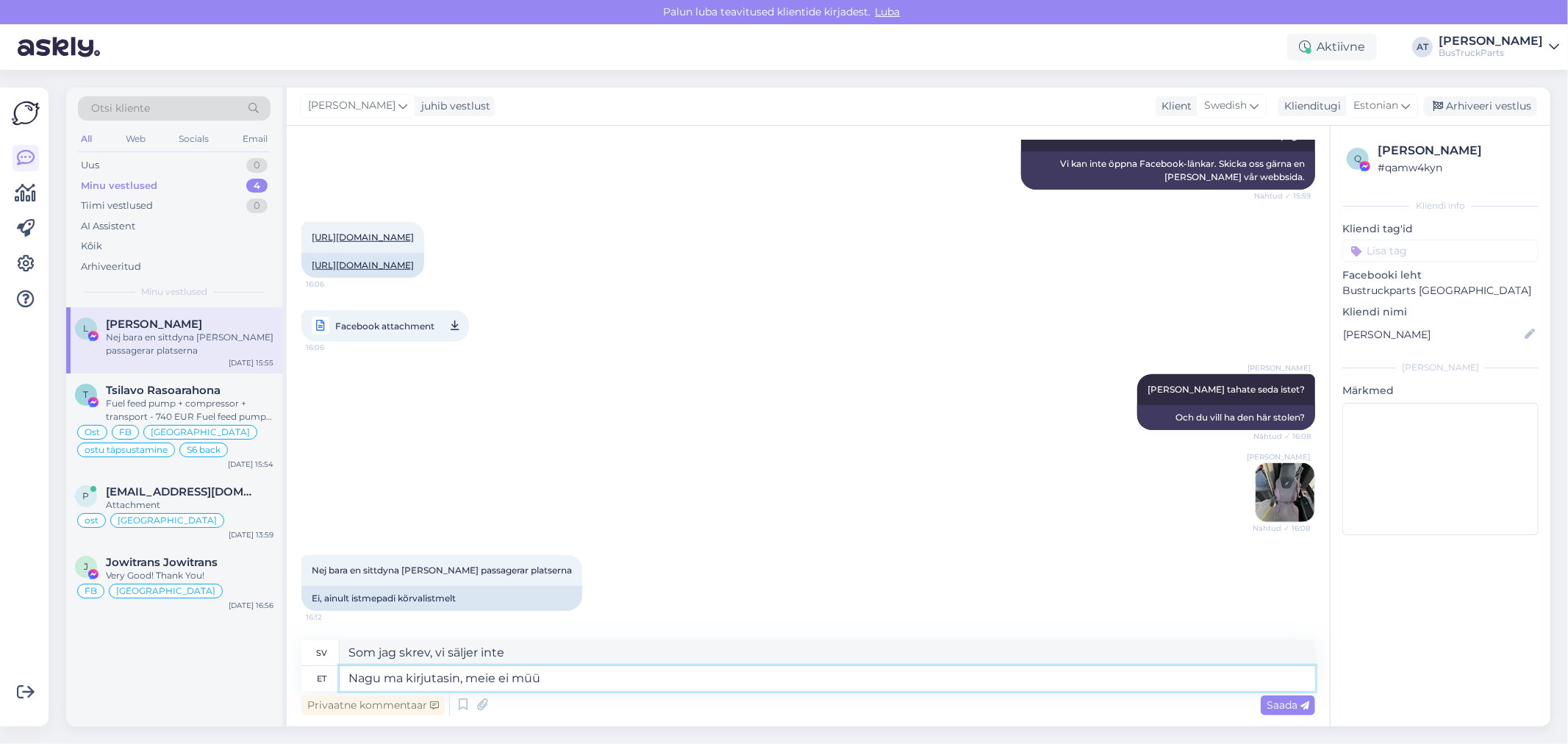
click at [579, 677] on textarea "Nagu ma kirjutasin, meie ei müü" at bounding box center [828, 678] width 976 height 25
paste textarea "istmepadi"
type textarea "Nagu ma kirjutasin, meie ei müü istmepadi"
type textarea "Som jag skrev säljer vi inte sittdynor."
type textarea "Nagu ma kirjutasin, meie ei müü istmepadi eraldi"
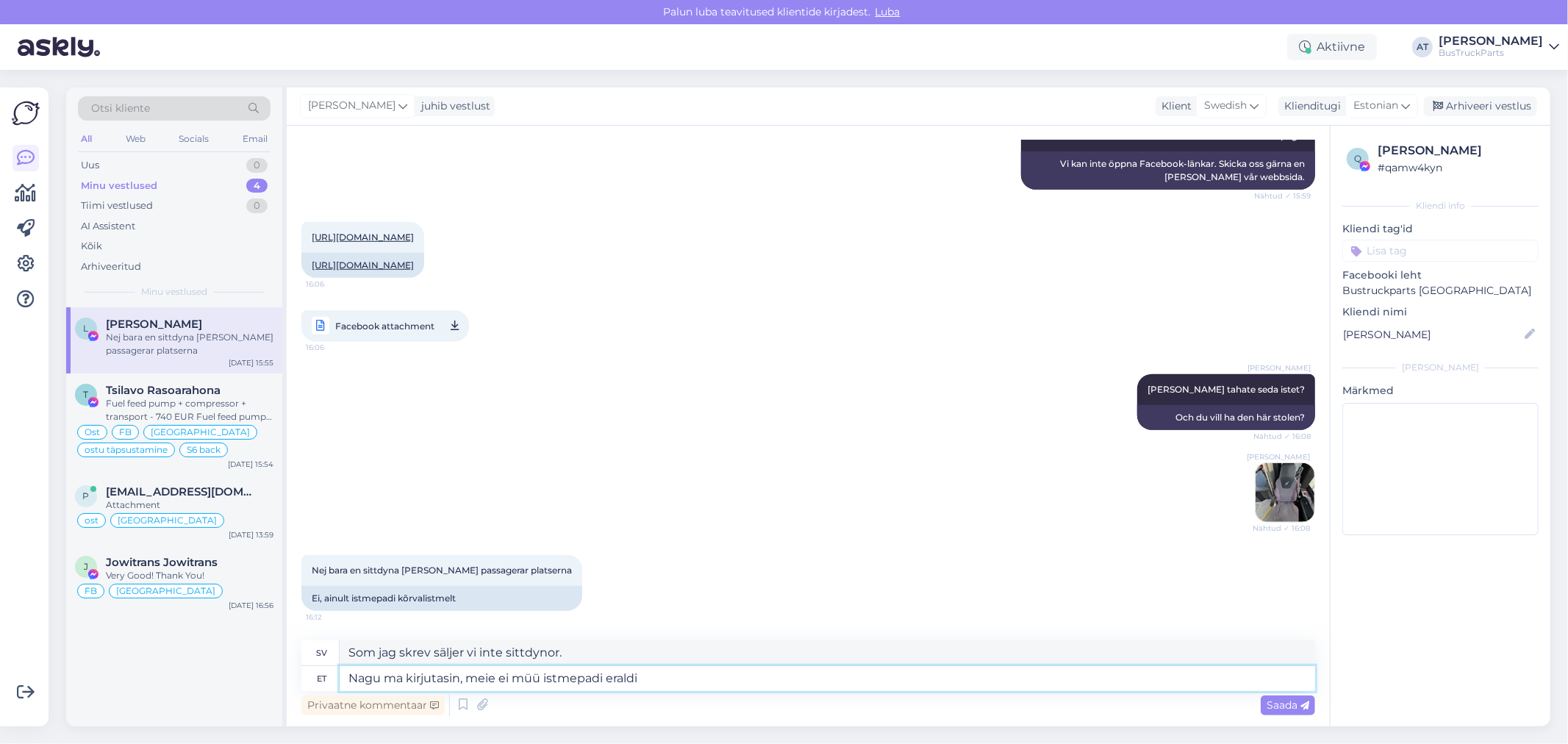
type textarea "Som jag skrev säljer vi inte sittdynan separat."
type textarea "Nagu ma kirjutasin, meie ei müü istmepadi eraldi"
click at [1270, 706] on span "Saada" at bounding box center [1287, 704] width 42 height 13
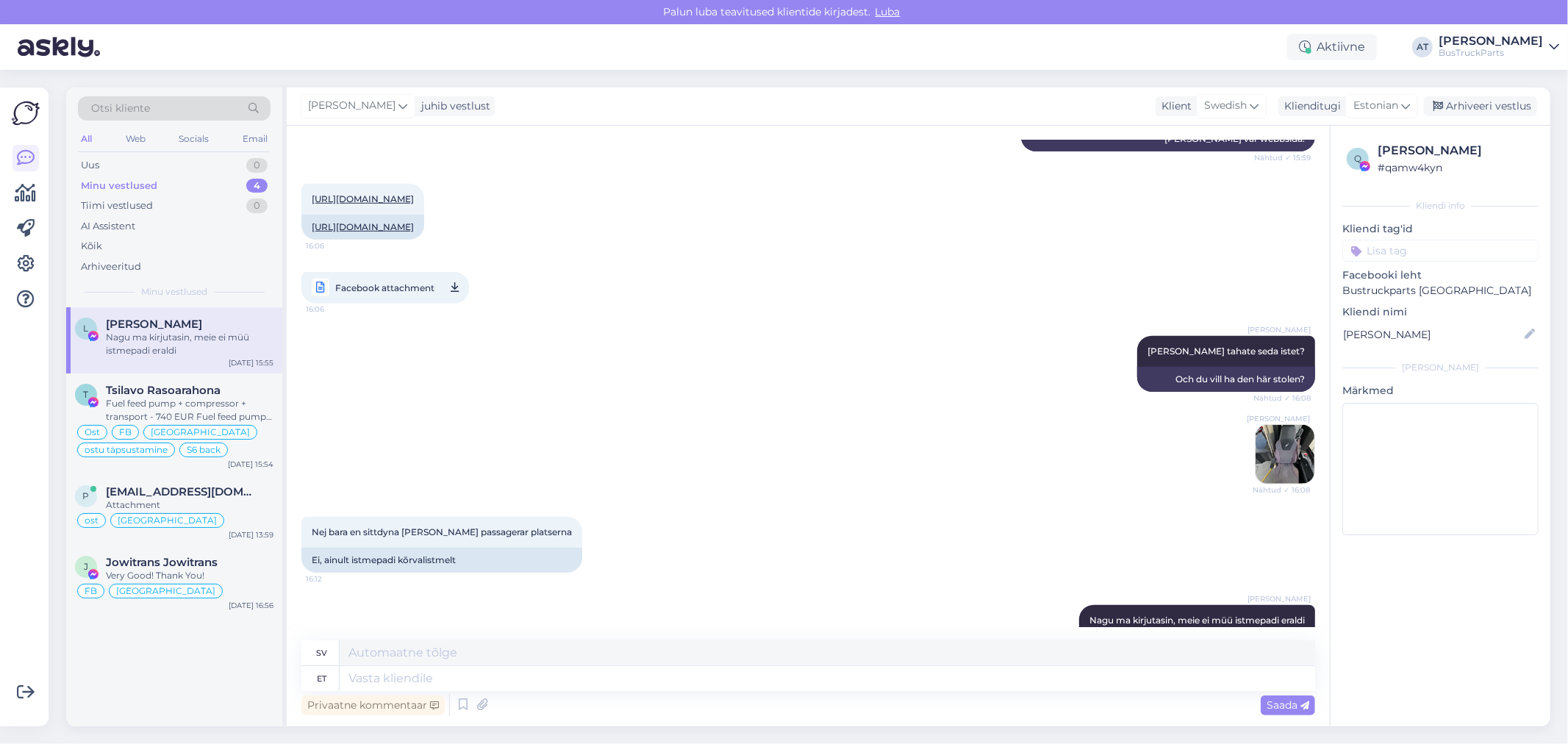
scroll to position [1069, 0]
